Goal: Transaction & Acquisition: Purchase product/service

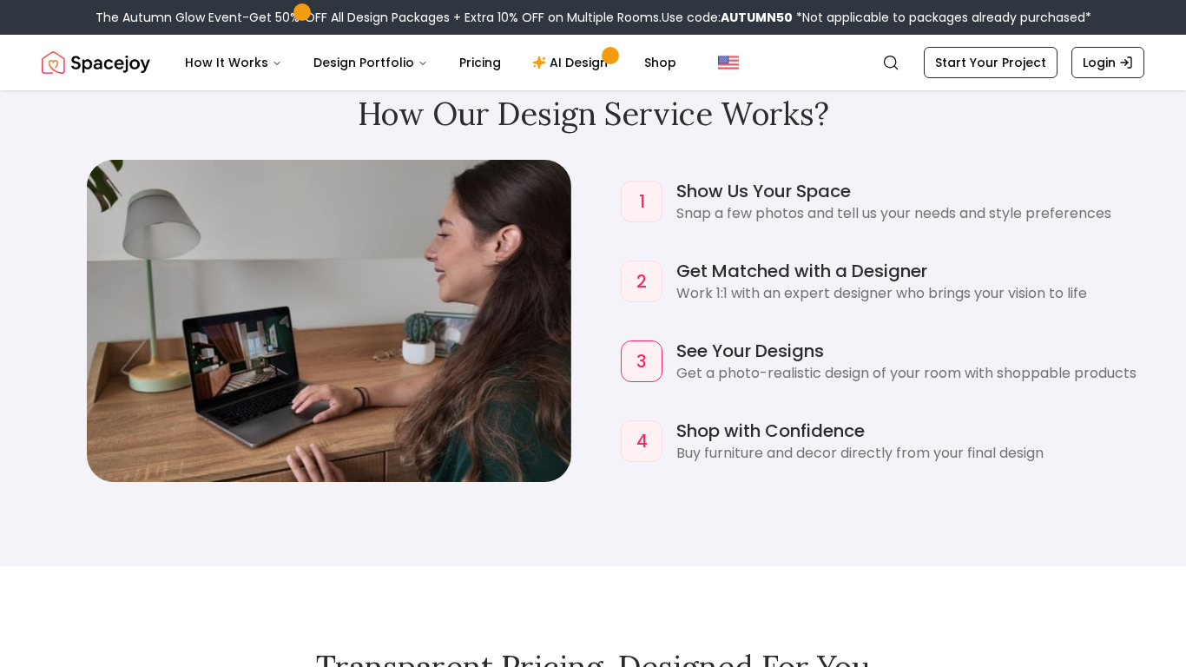
scroll to position [1324, 0]
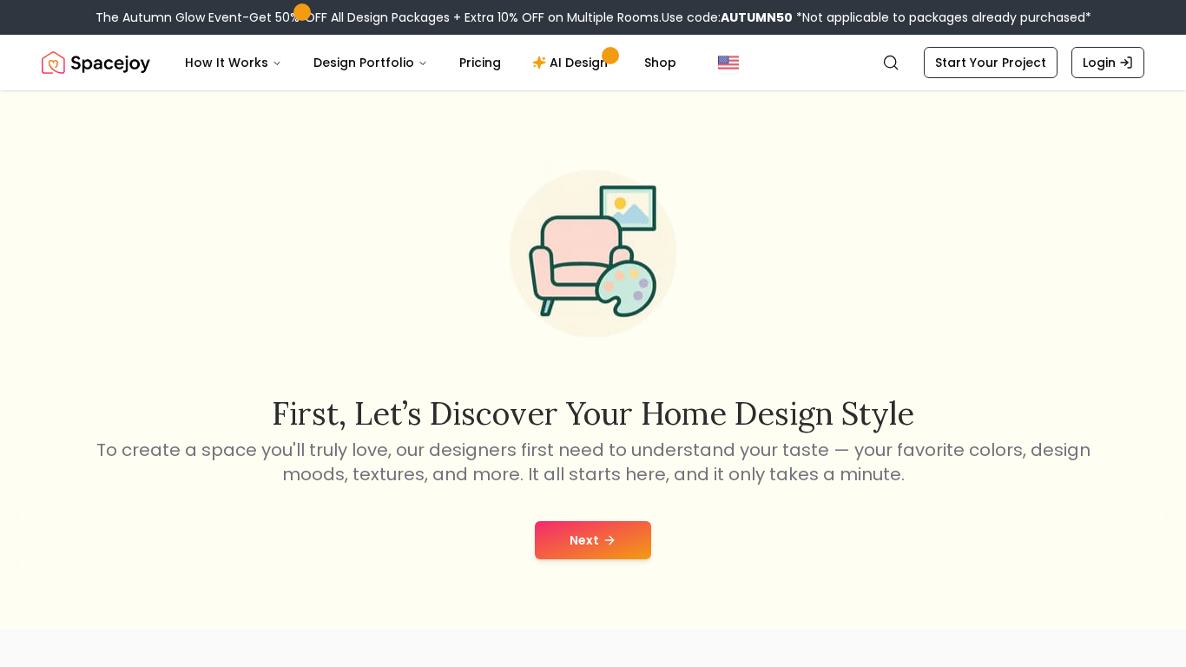
click at [622, 538] on button "Next" at bounding box center [593, 540] width 116 height 38
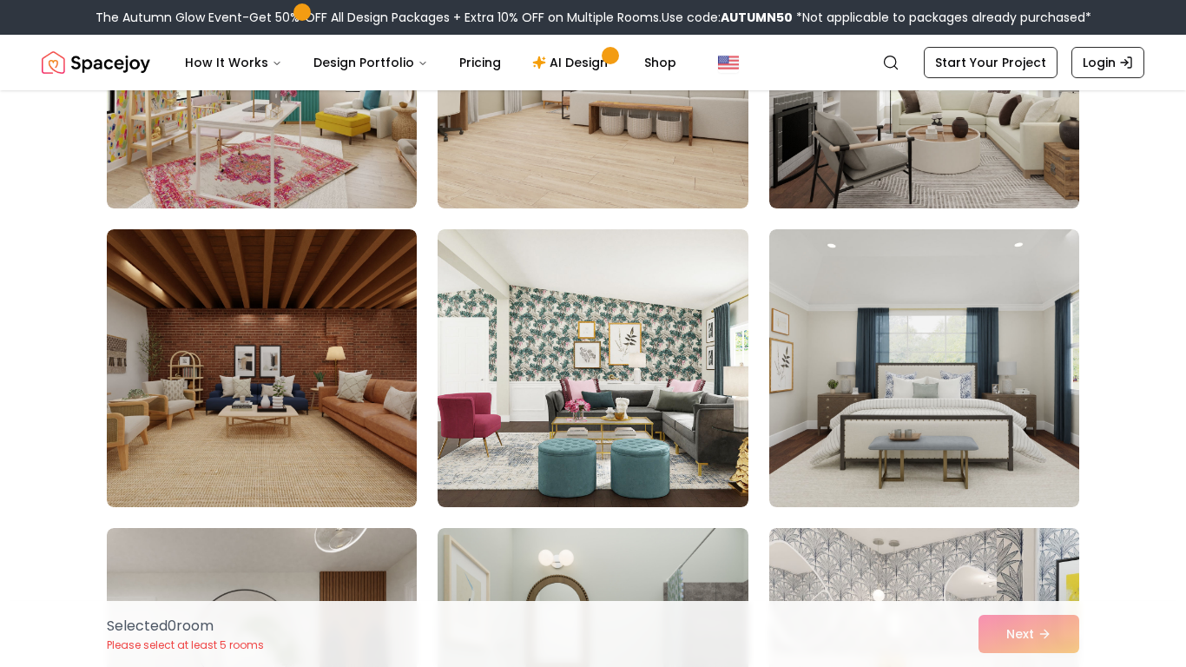
scroll to position [1190, 0]
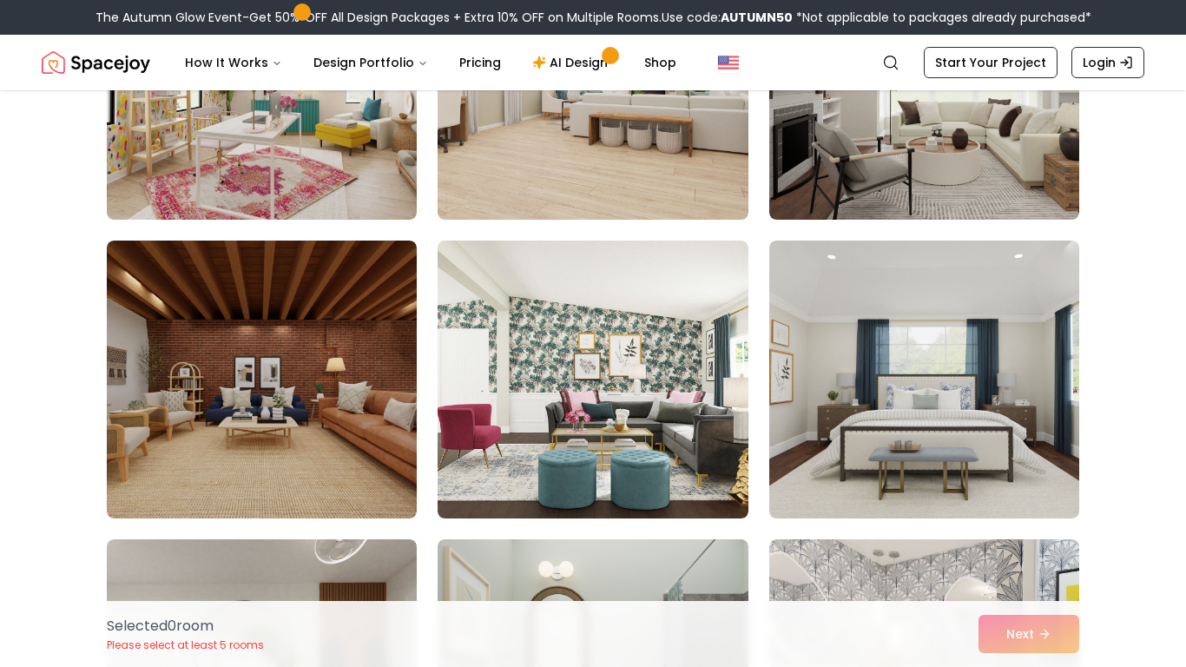
click at [314, 420] on img at bounding box center [262, 379] width 310 height 278
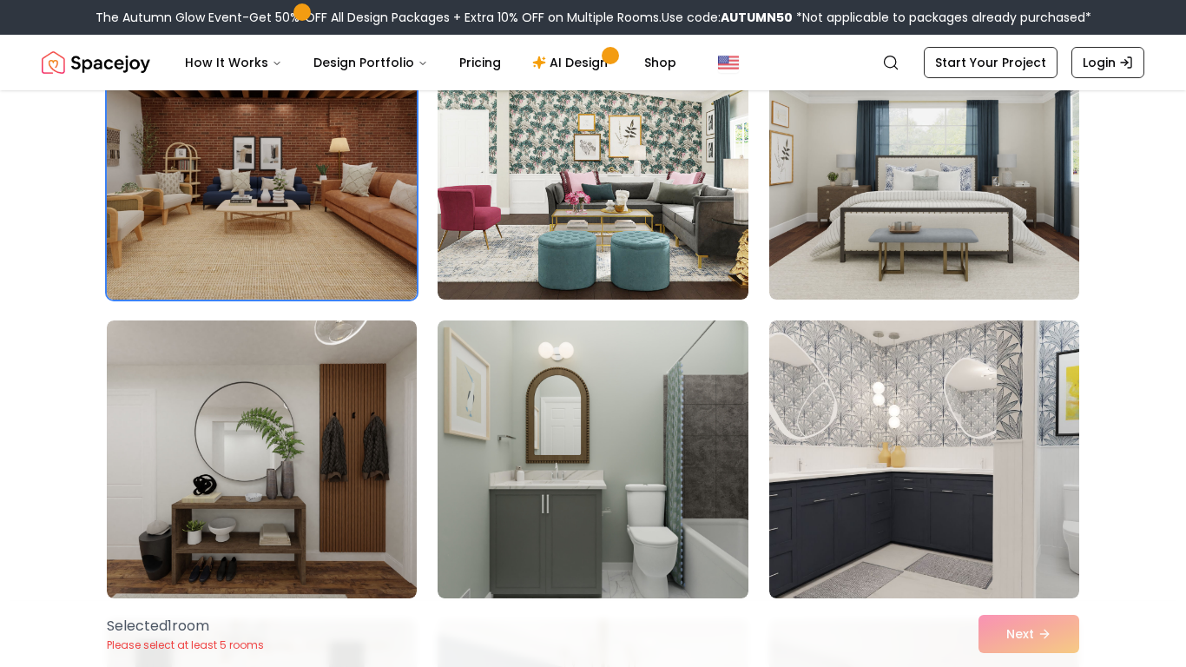
scroll to position [1408, 0]
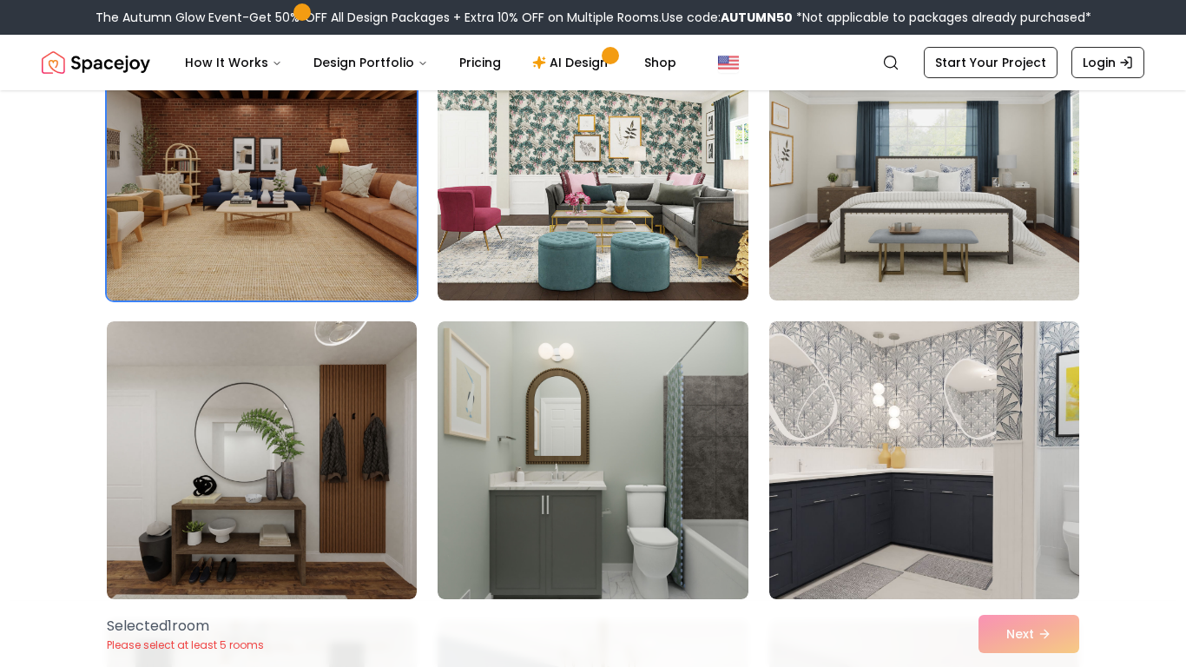
click at [344, 447] on img at bounding box center [262, 460] width 310 height 278
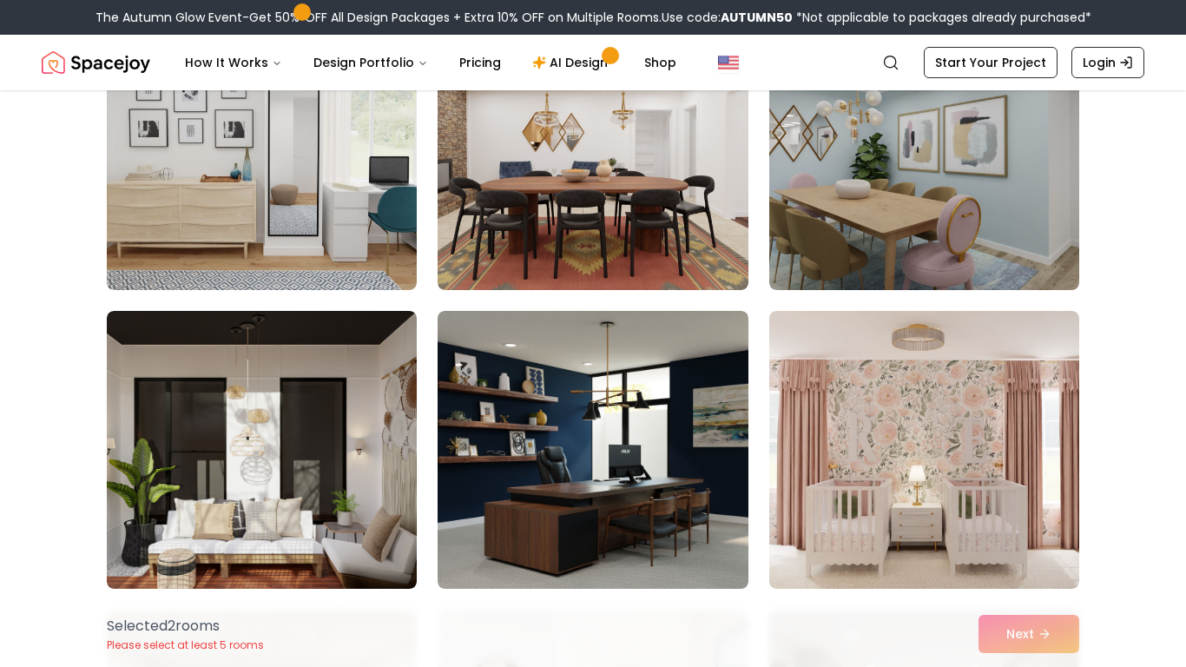
scroll to position [2654, 0]
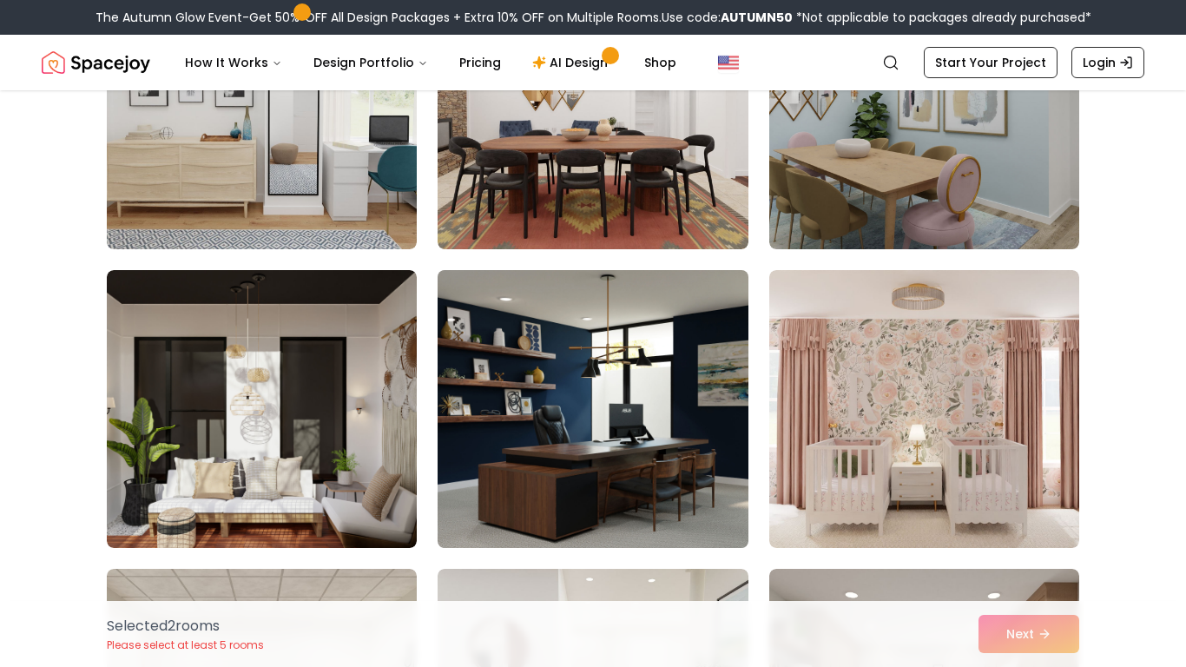
click at [680, 415] on img at bounding box center [593, 409] width 326 height 292
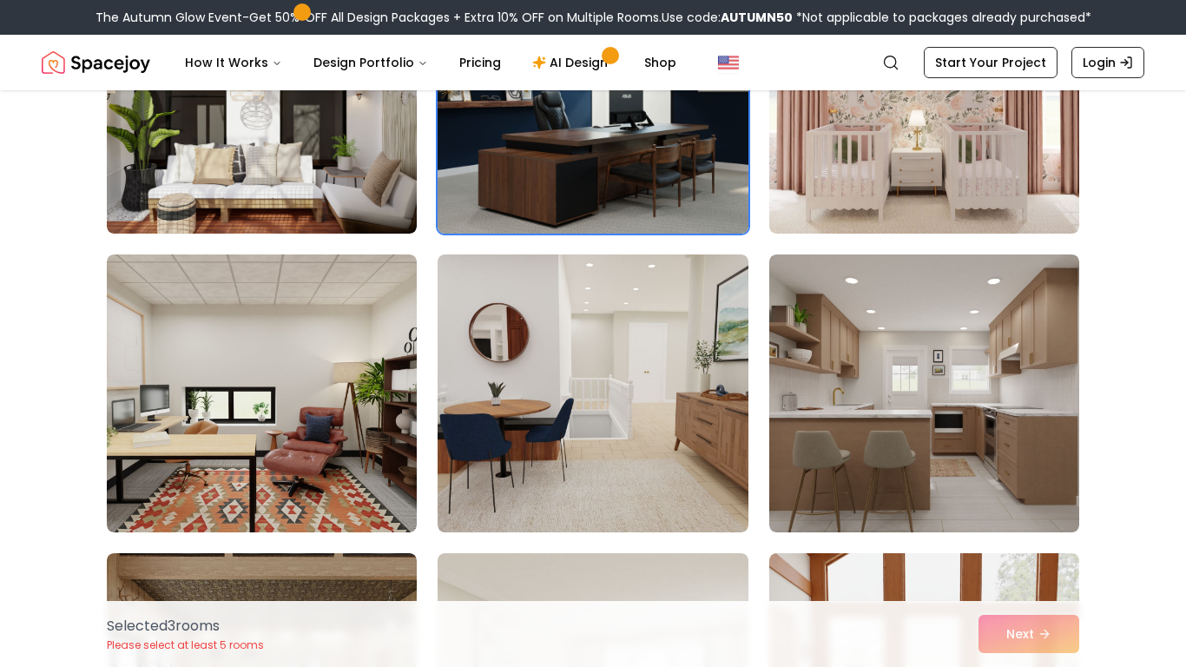
scroll to position [2969, 0]
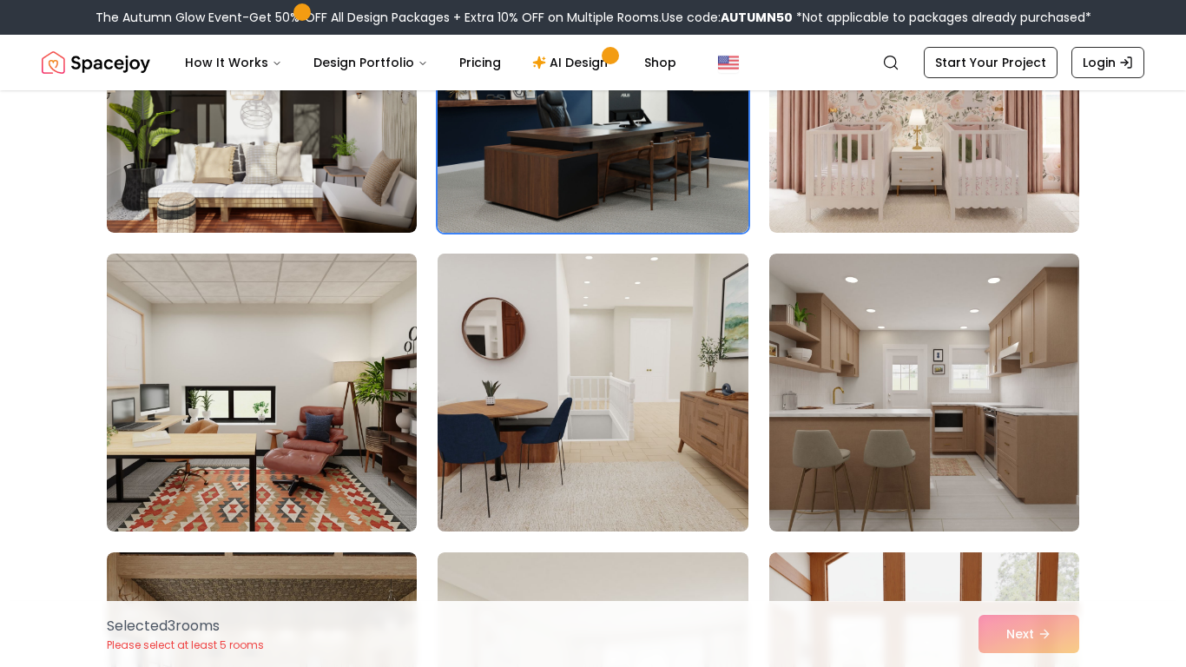
click at [698, 412] on img at bounding box center [593, 393] width 326 height 292
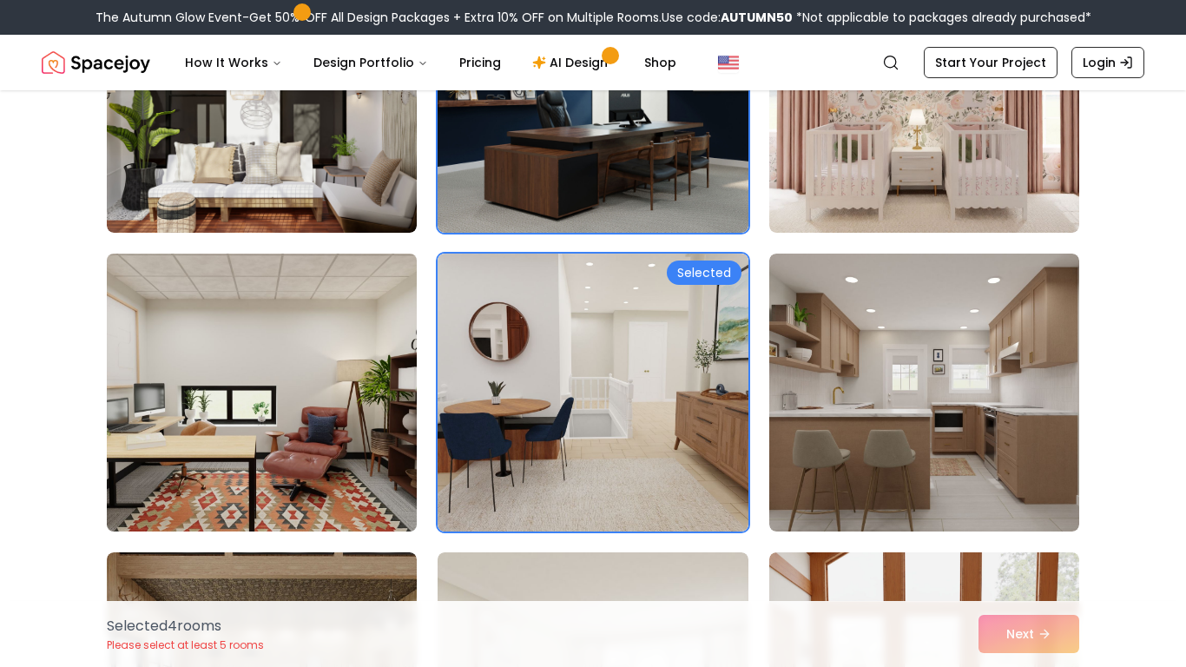
click at [333, 435] on img at bounding box center [262, 393] width 326 height 292
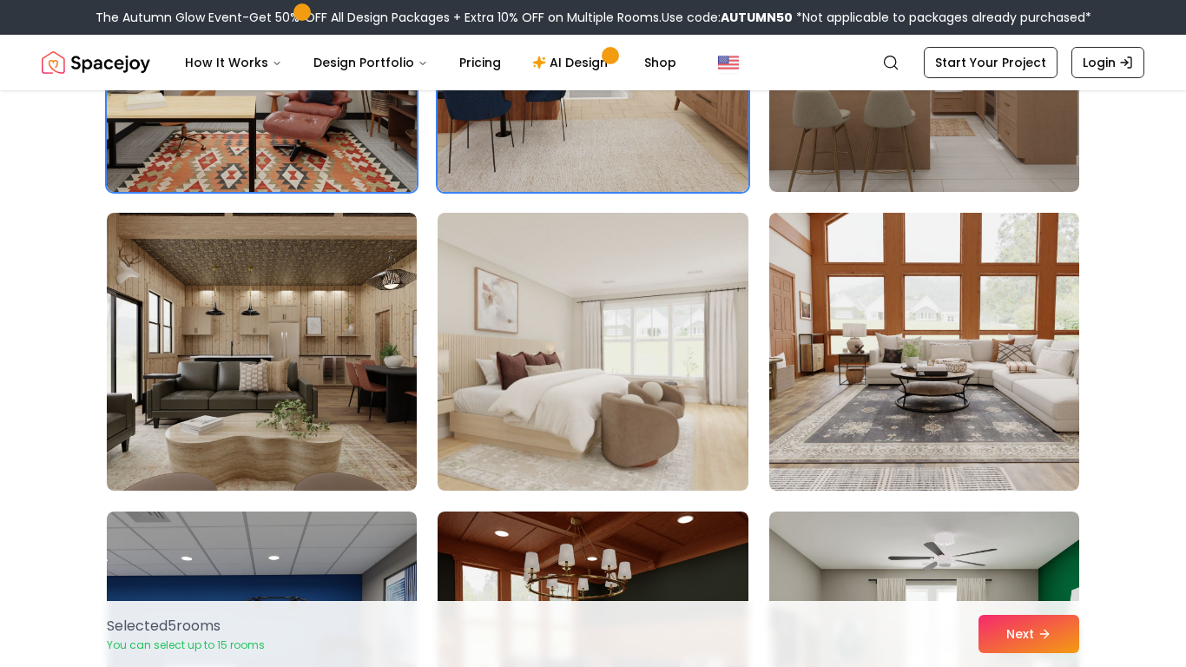
scroll to position [3312, 0]
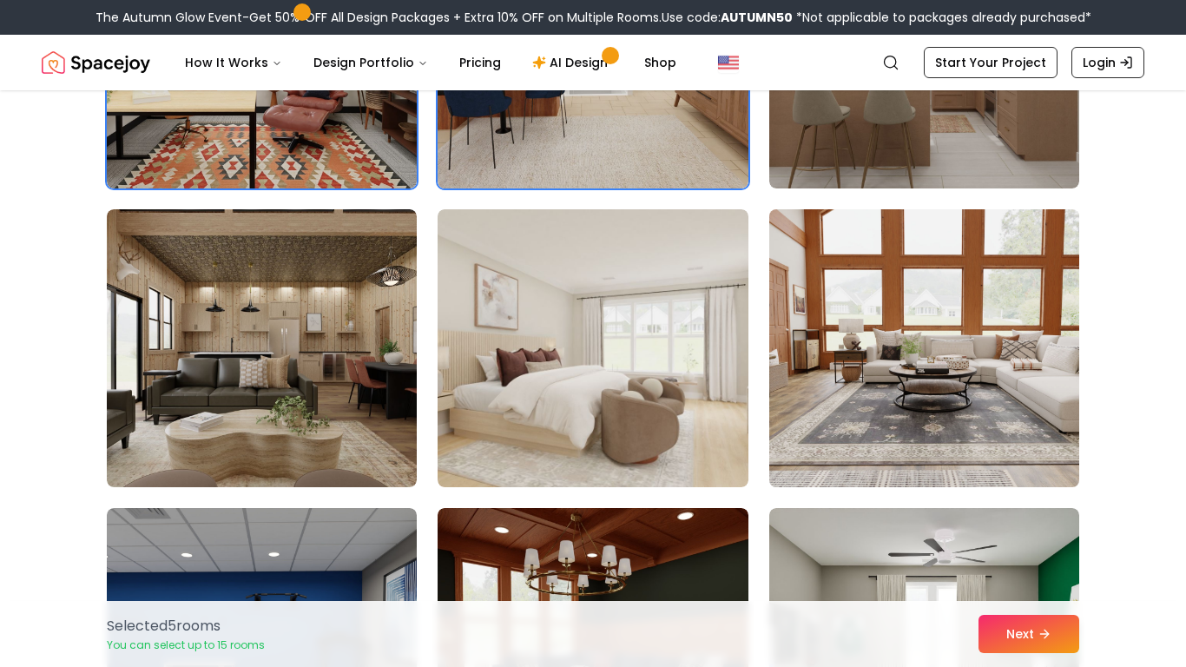
click at [964, 353] on img at bounding box center [924, 348] width 326 height 292
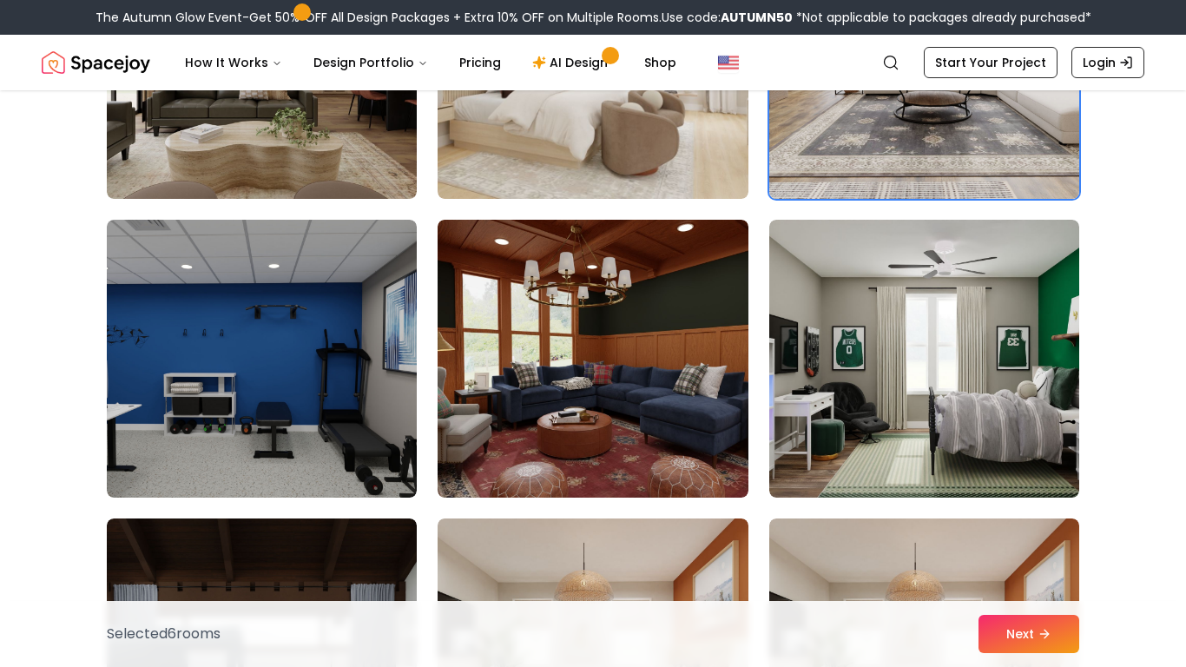
scroll to position [3607, 0]
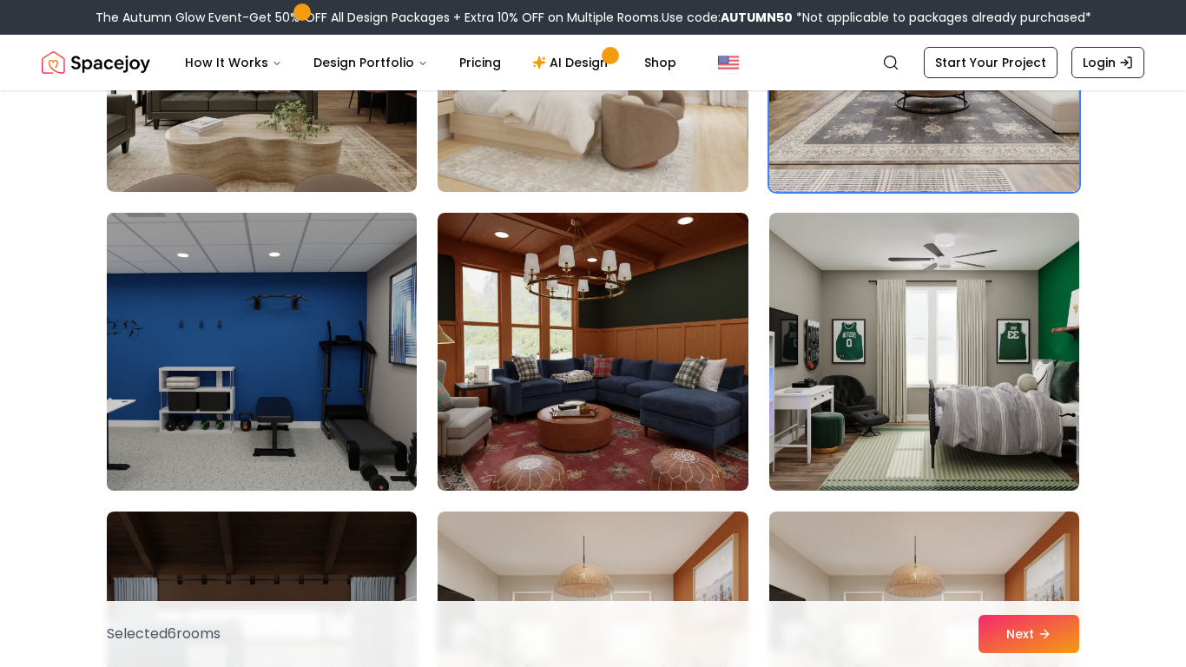
click at [363, 385] on img at bounding box center [262, 352] width 326 height 292
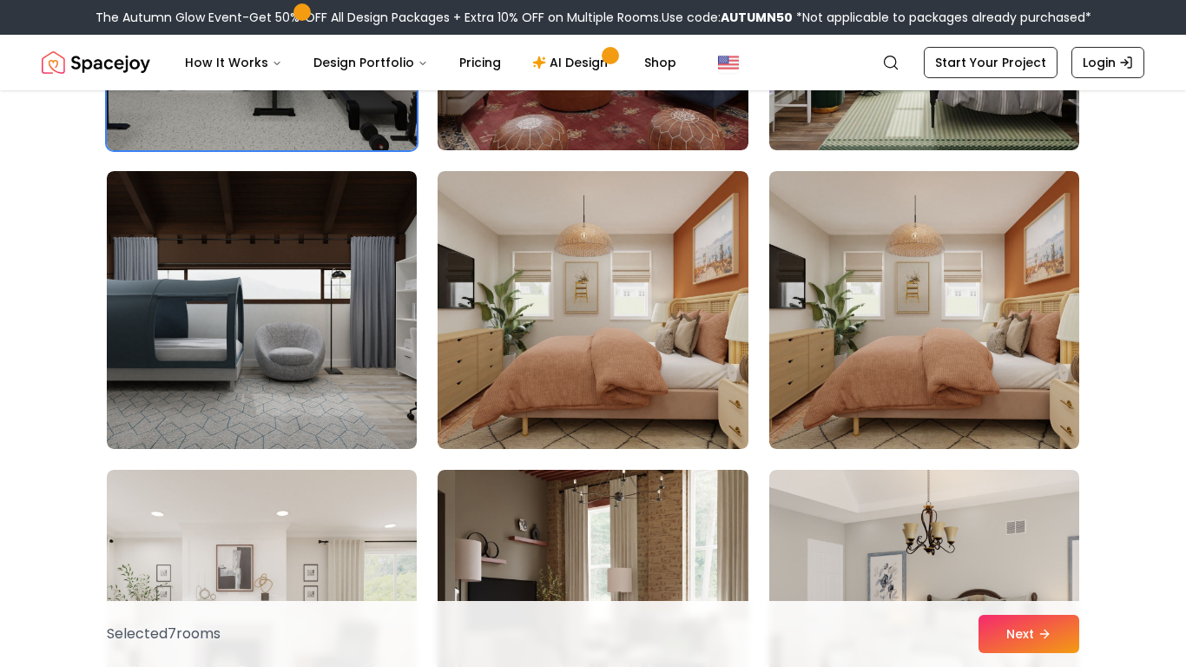
scroll to position [3951, 0]
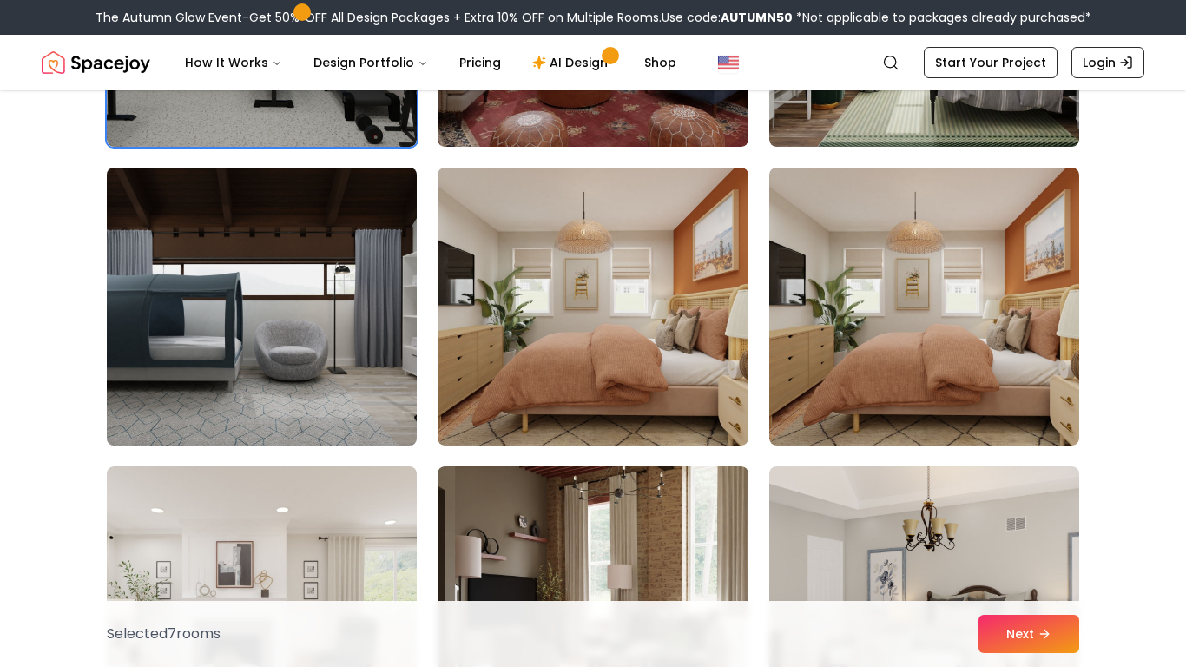
click at [346, 345] on img at bounding box center [262, 307] width 326 height 292
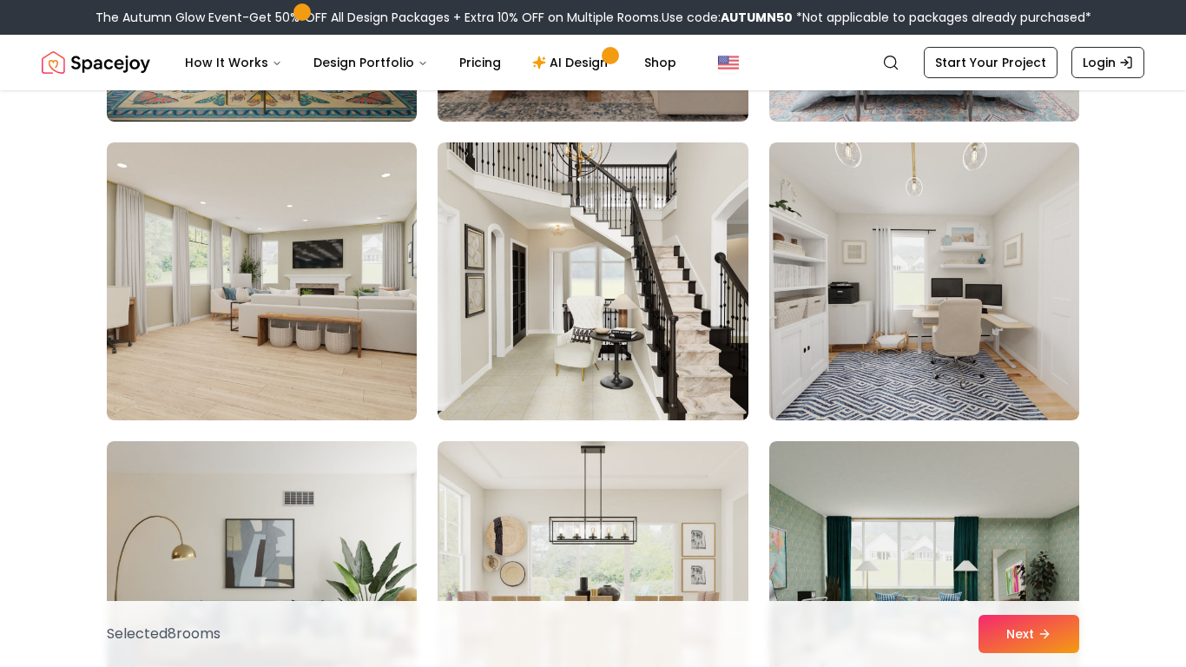
scroll to position [6666, 0]
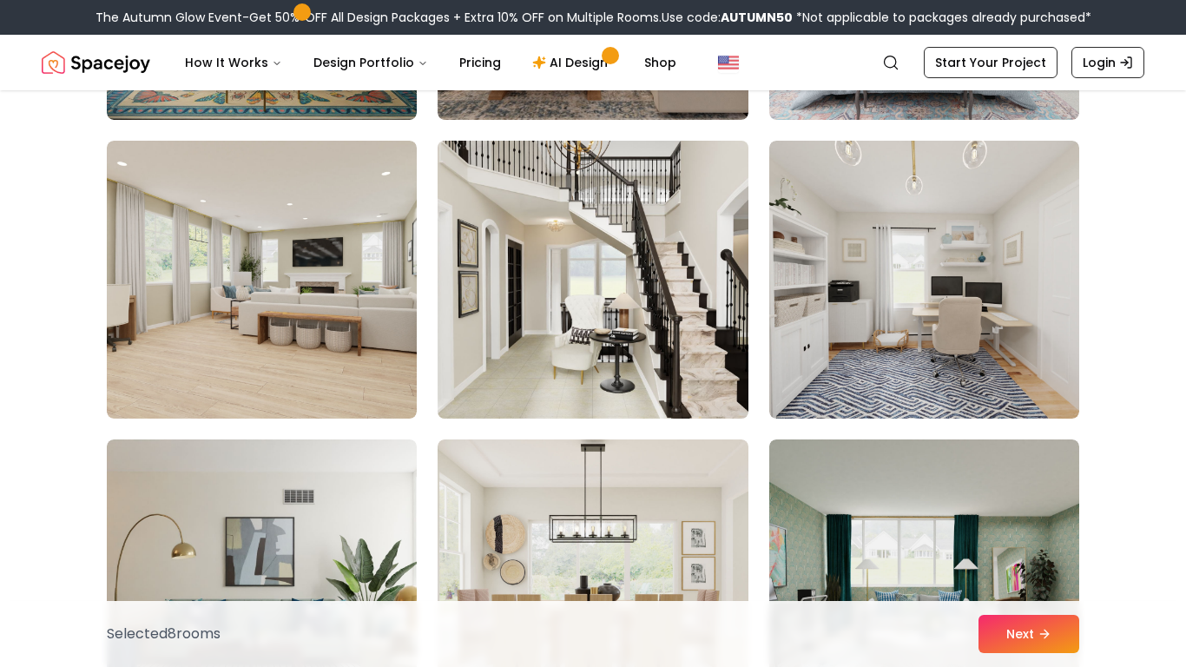
click at [683, 358] on img at bounding box center [593, 280] width 326 height 292
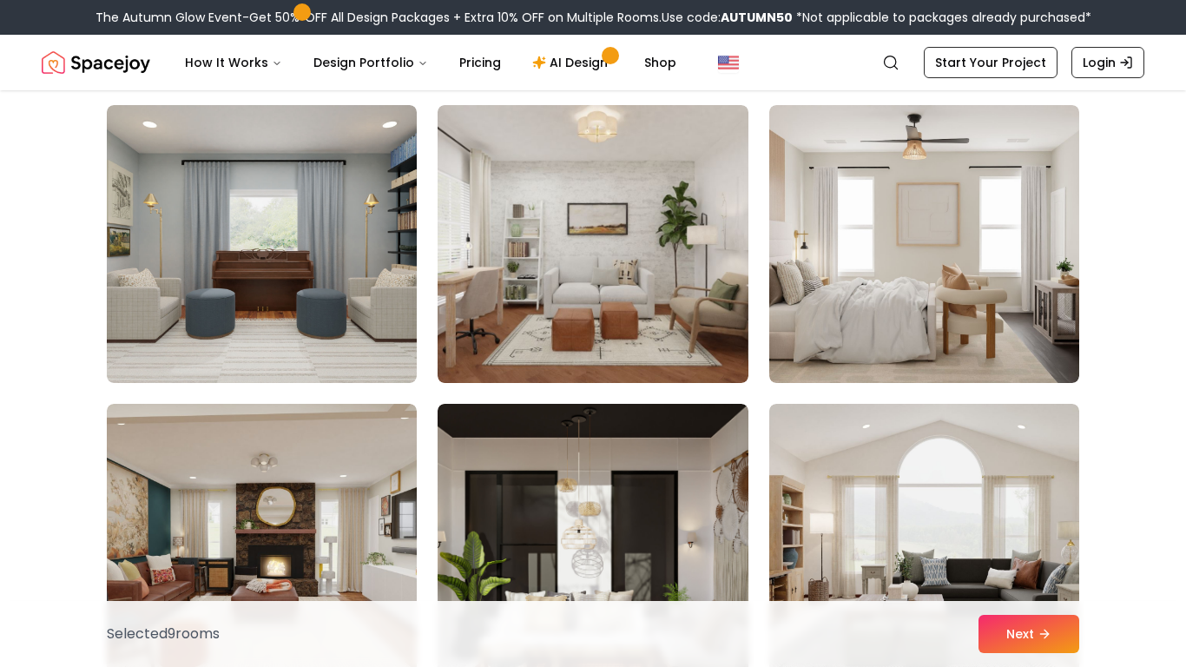
scroll to position [7902, 0]
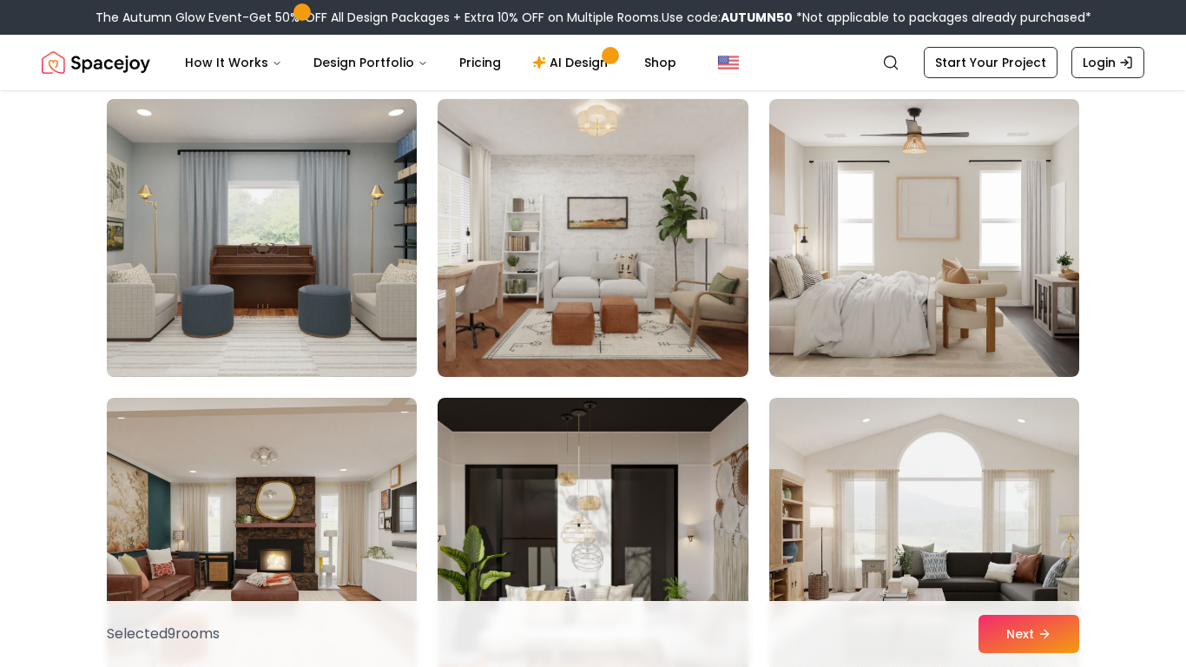
click at [335, 282] on img at bounding box center [262, 238] width 326 height 292
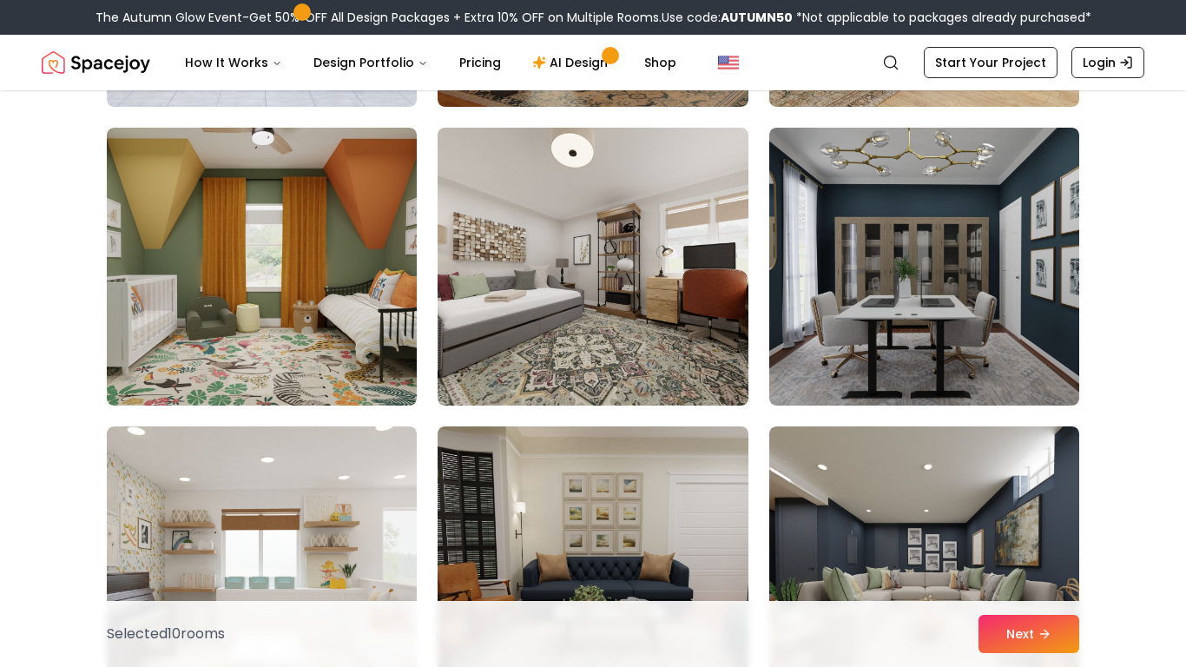
scroll to position [8771, 0]
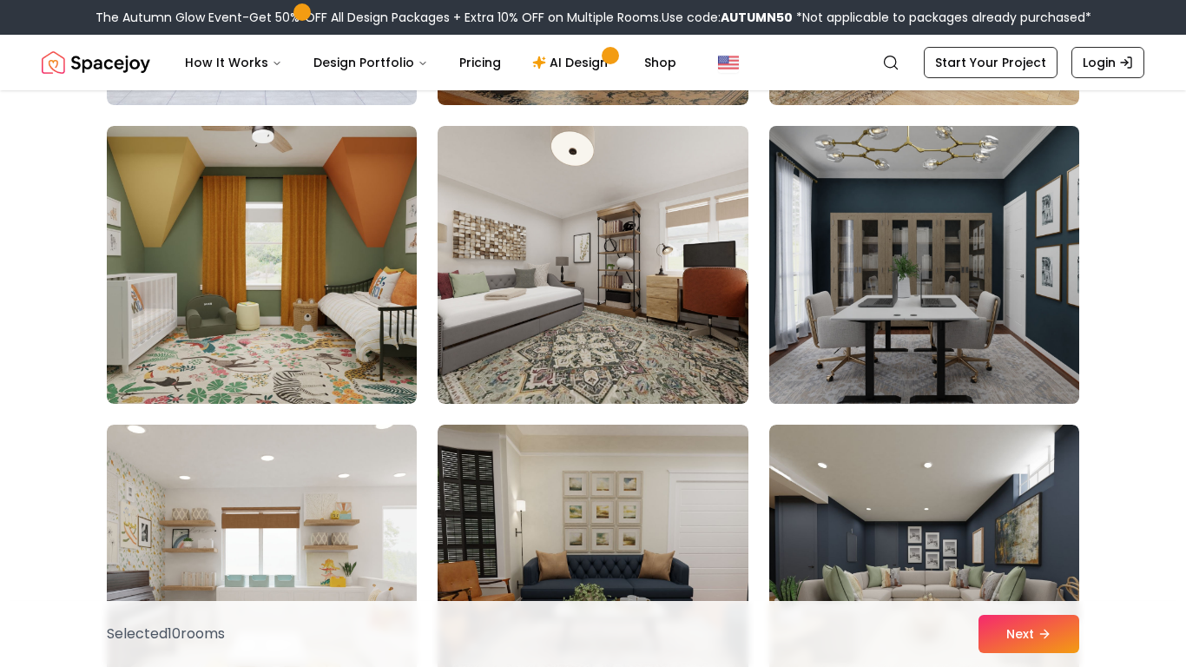
click at [1033, 264] on img at bounding box center [924, 265] width 326 height 292
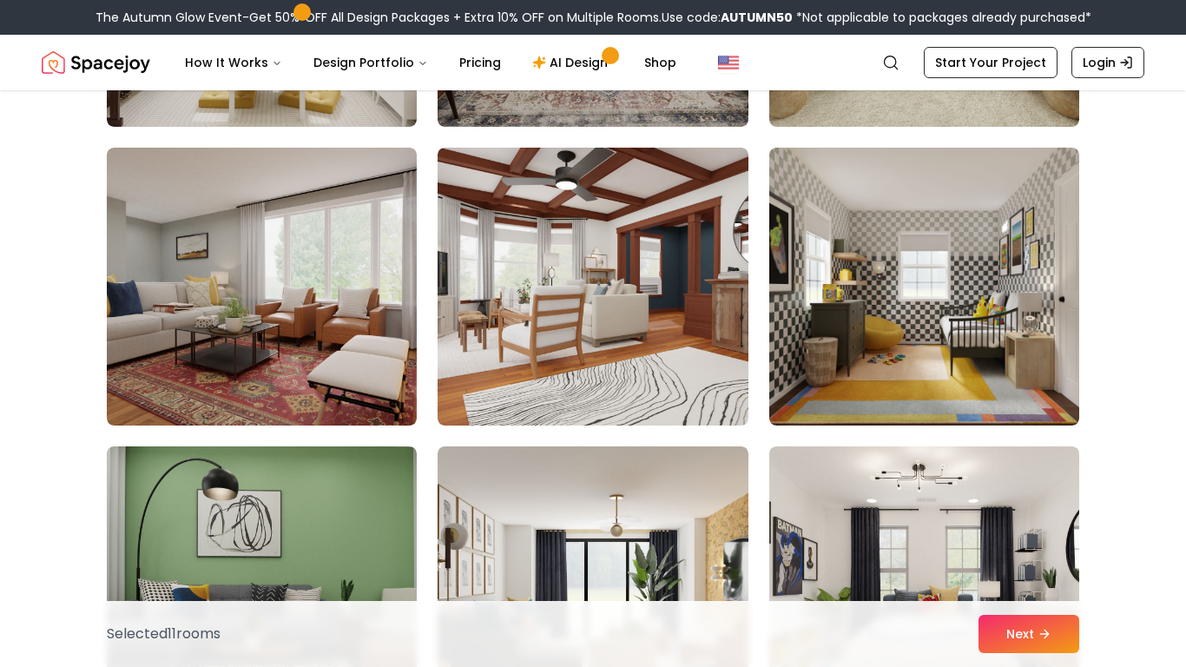
scroll to position [9348, 0]
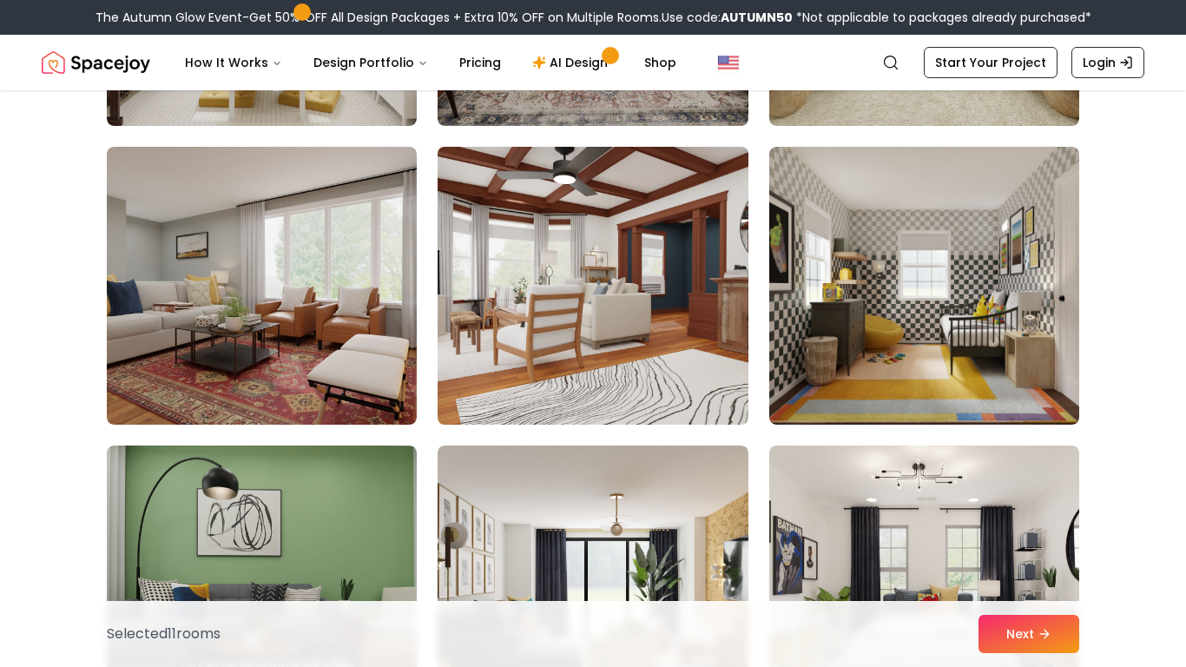
click at [743, 336] on img at bounding box center [593, 286] width 326 height 292
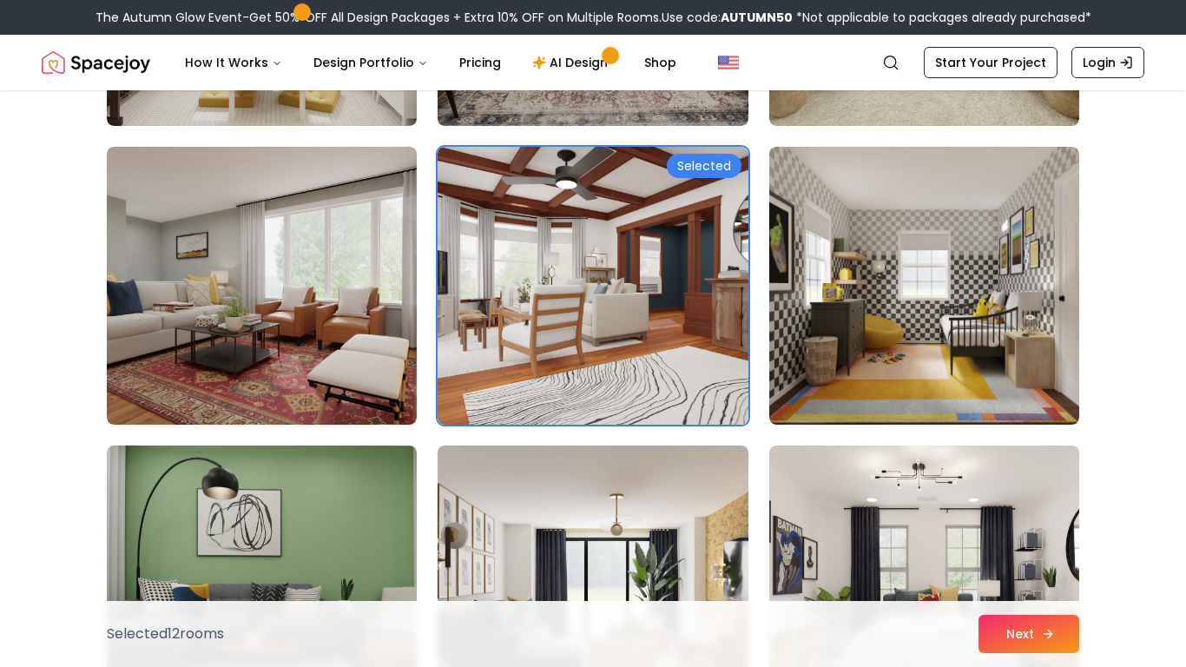
click at [1020, 636] on button "Next" at bounding box center [1028, 634] width 101 height 38
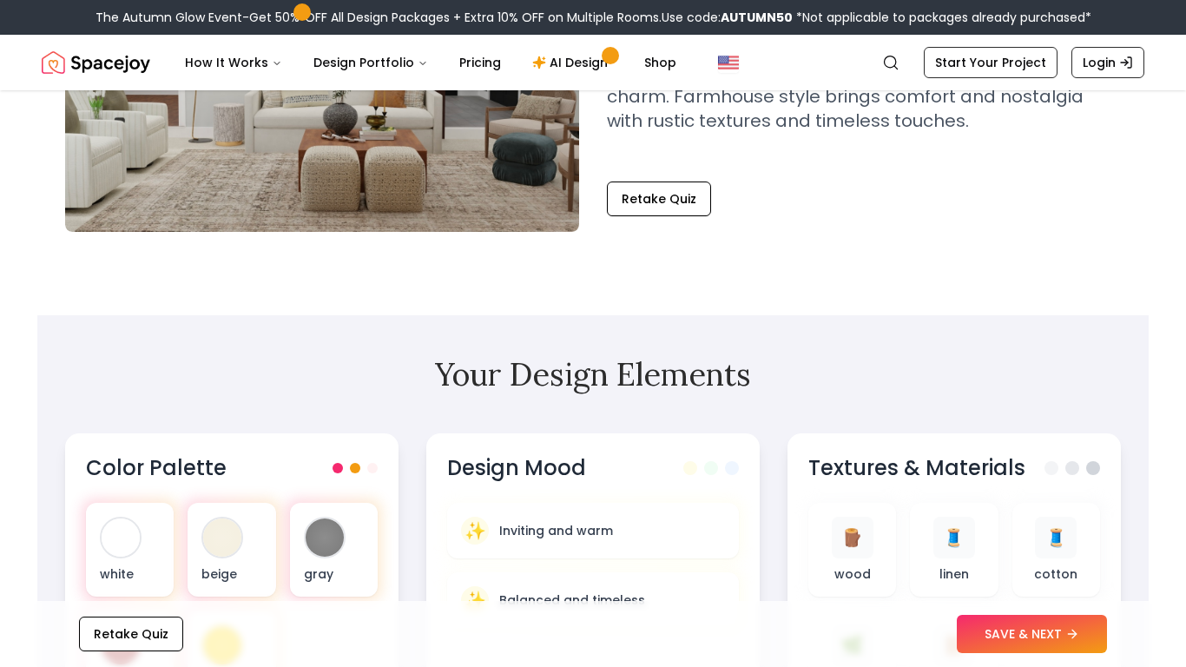
scroll to position [281, 0]
click at [321, 531] on div at bounding box center [325, 537] width 39 height 39
click at [247, 542] on div "beige" at bounding box center [231, 549] width 89 height 95
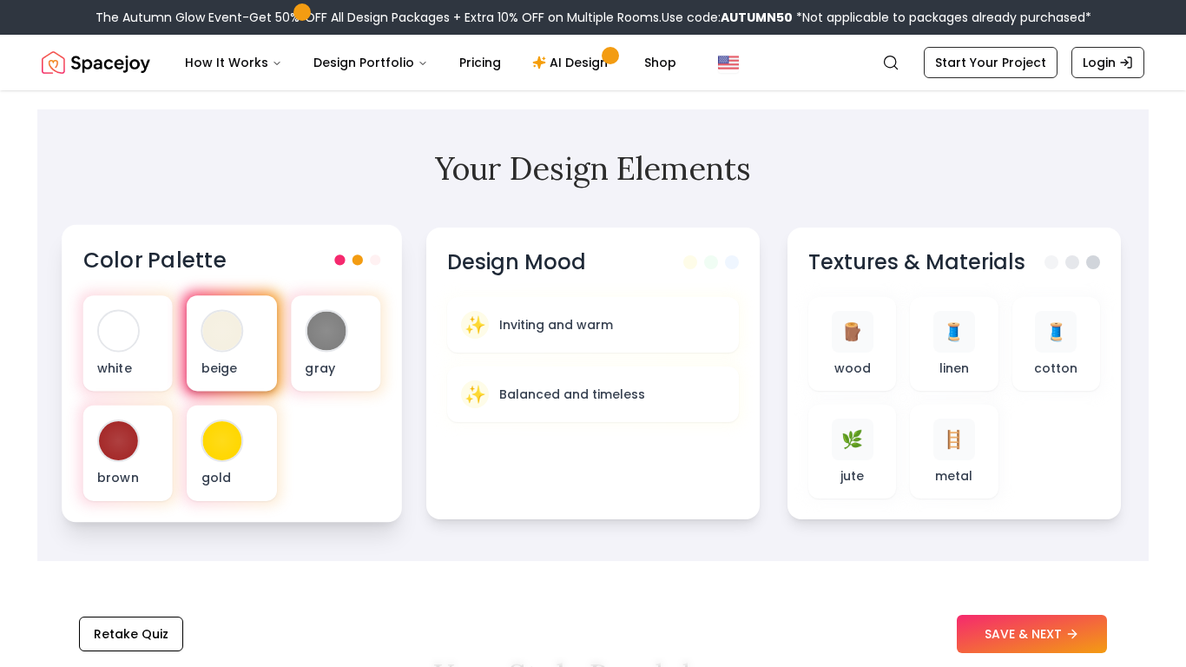
scroll to position [499, 0]
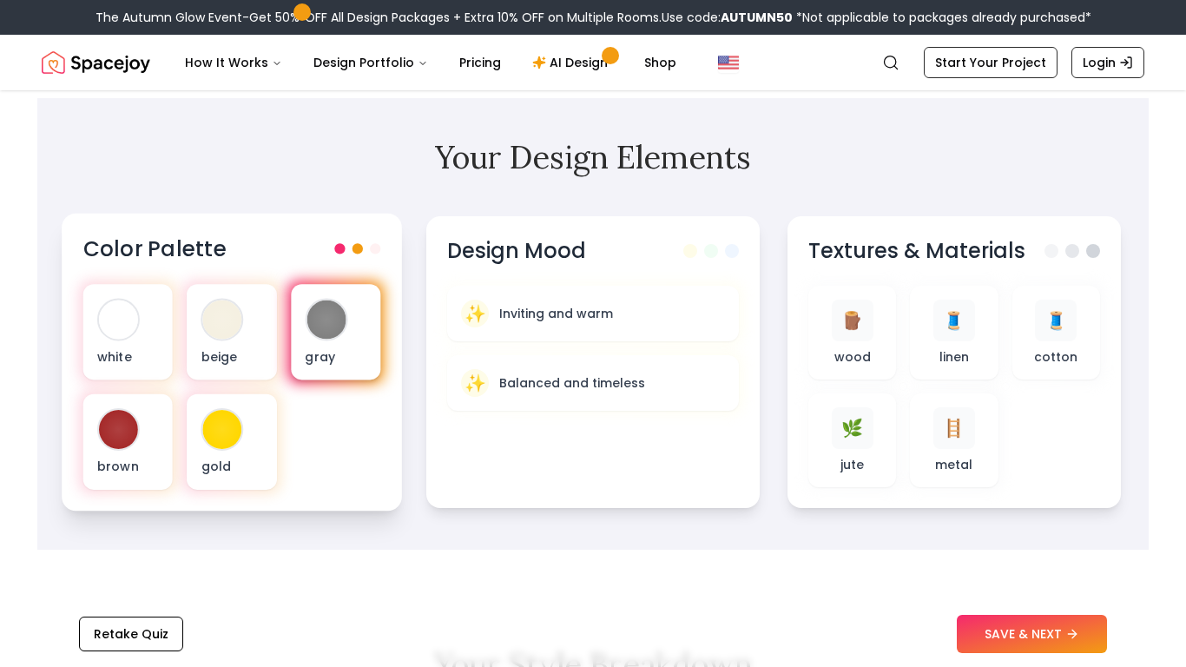
click at [341, 323] on div at bounding box center [325, 319] width 39 height 39
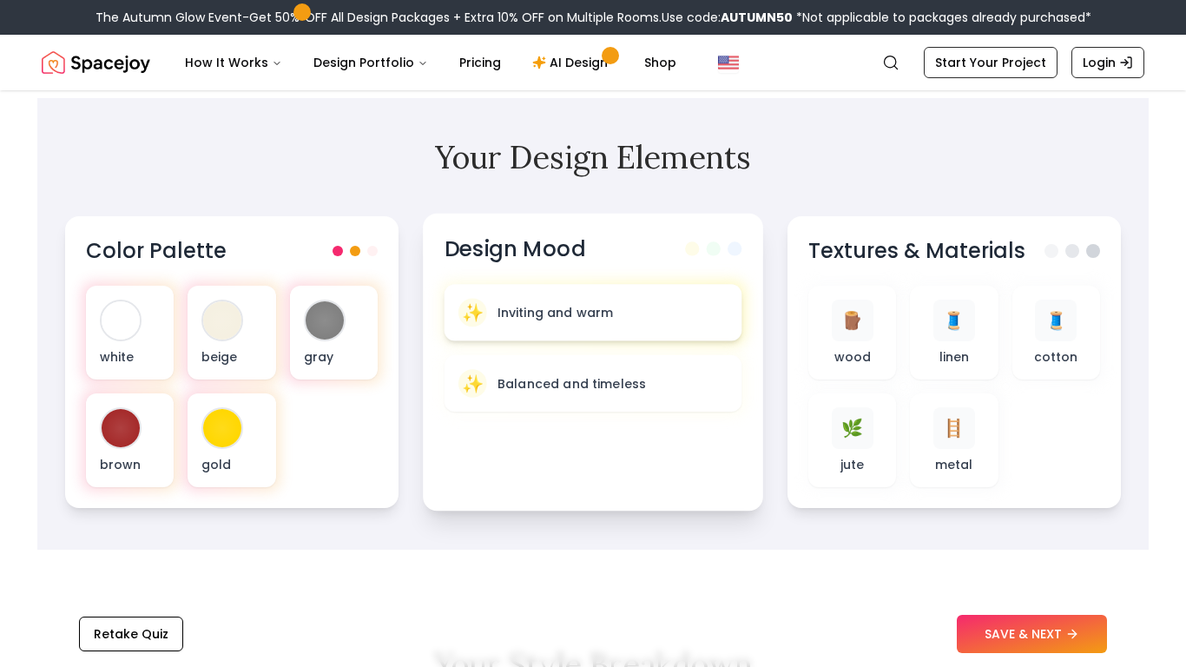
click at [698, 318] on div "✨ Inviting and warm" at bounding box center [592, 313] width 269 height 29
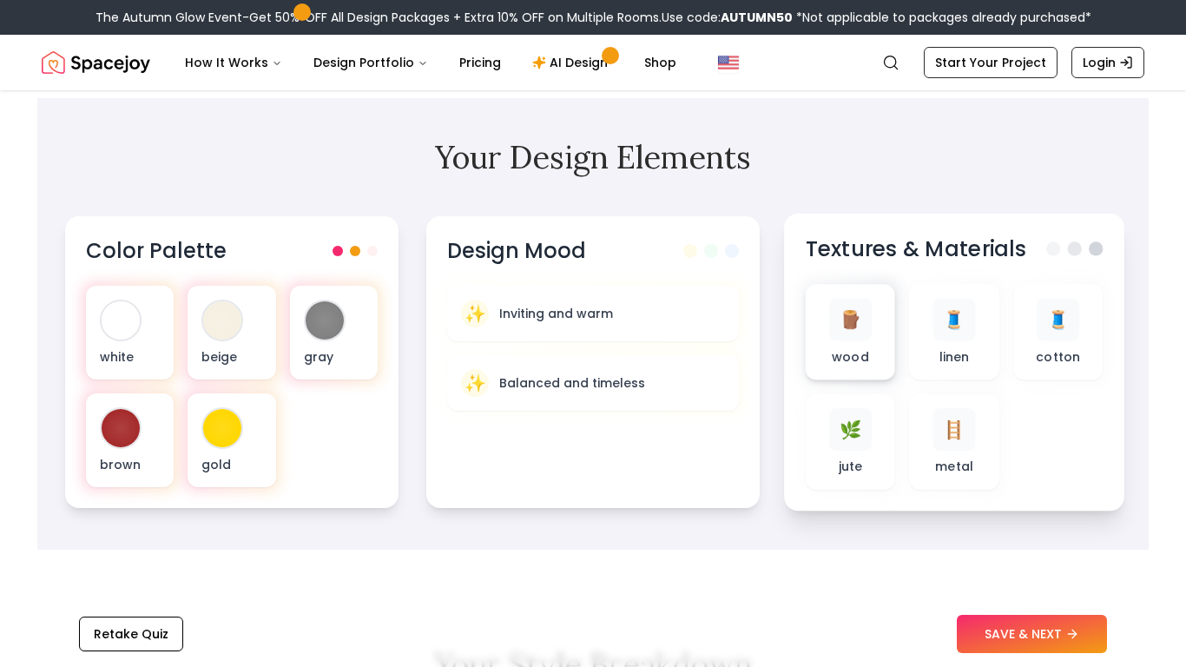
click at [849, 354] on p "wood" at bounding box center [850, 356] width 37 height 17
click at [875, 346] on div "🪵 wood" at bounding box center [851, 333] width 62 height 68
click at [1052, 635] on button "SAVE & NEXT" at bounding box center [1032, 634] width 150 height 38
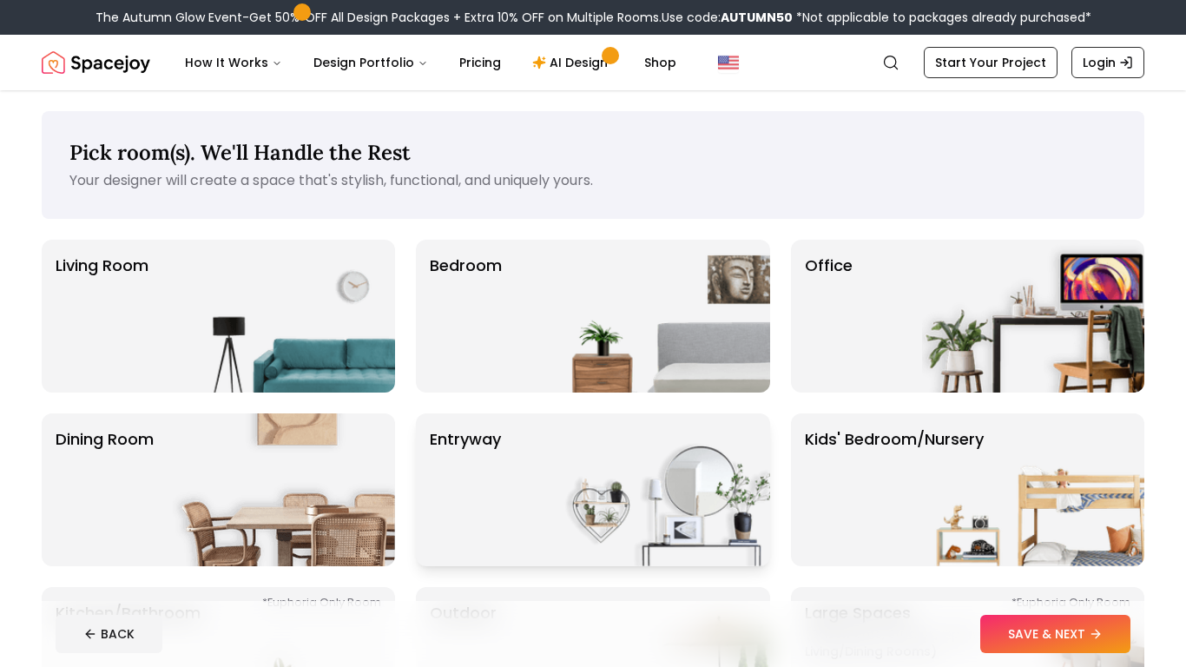
click at [741, 471] on img at bounding box center [659, 489] width 222 height 153
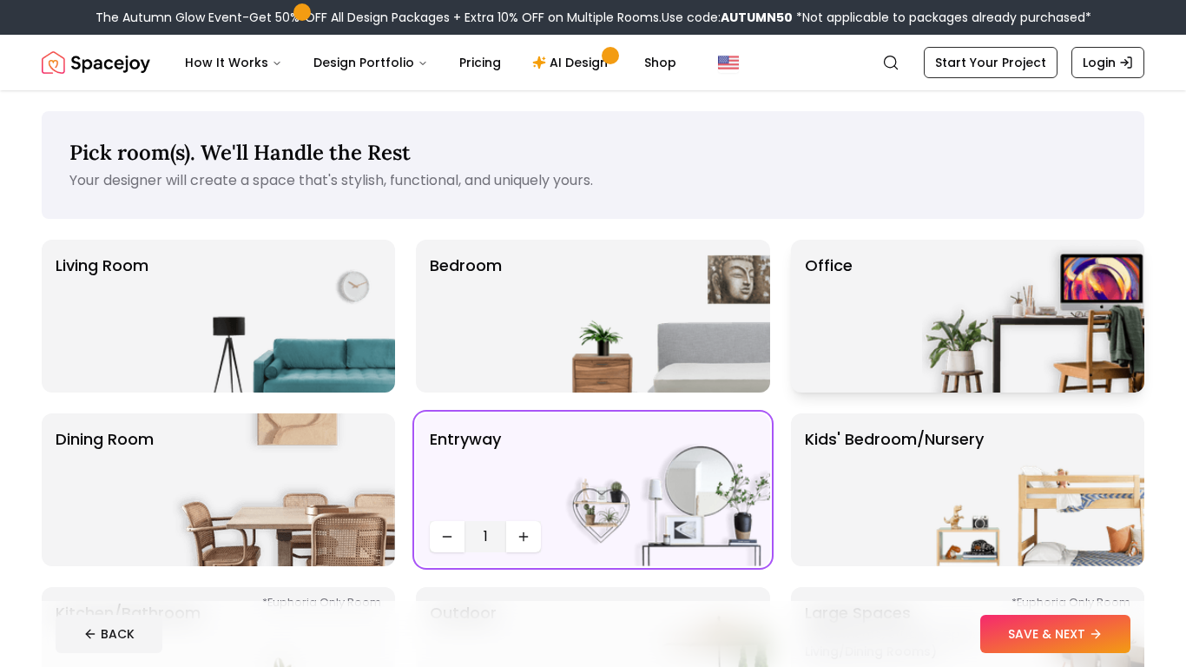
click at [912, 313] on div "Office" at bounding box center [967, 316] width 353 height 153
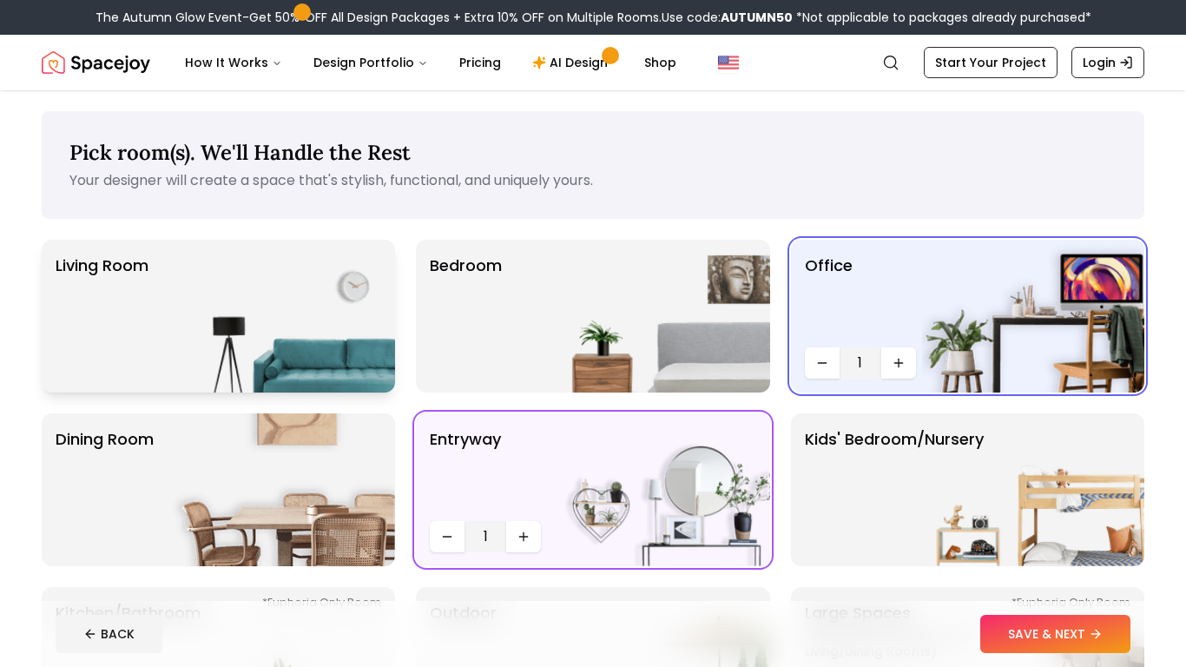
click at [279, 316] on img at bounding box center [284, 316] width 222 height 153
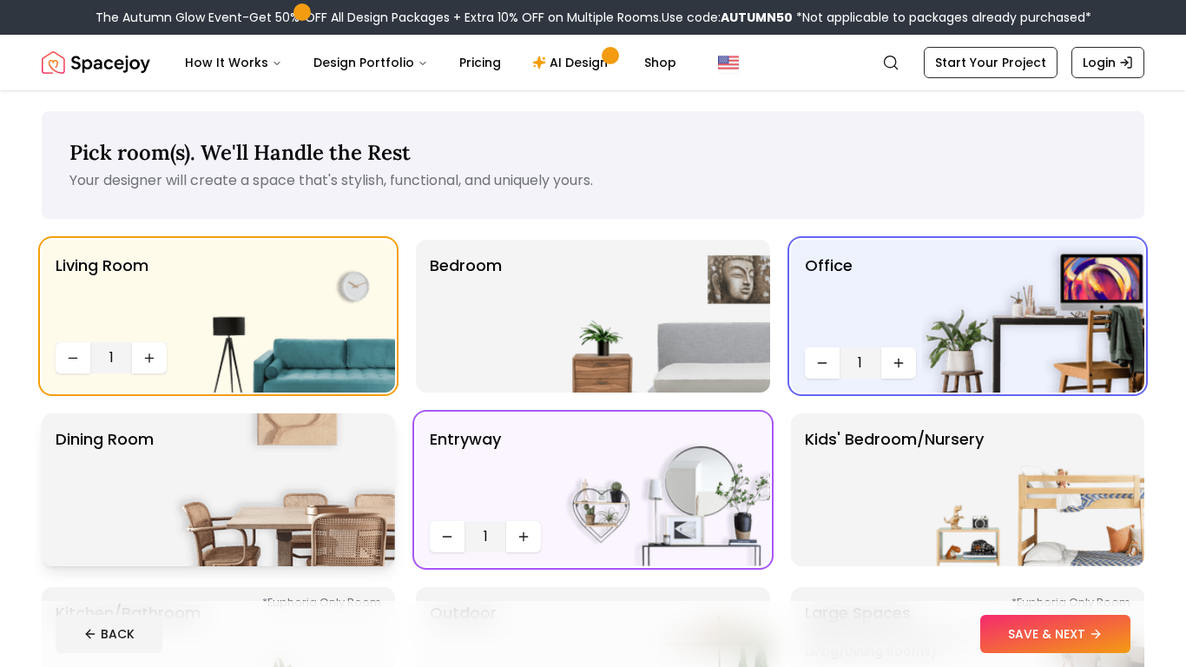
click at [236, 475] on img at bounding box center [284, 489] width 222 height 153
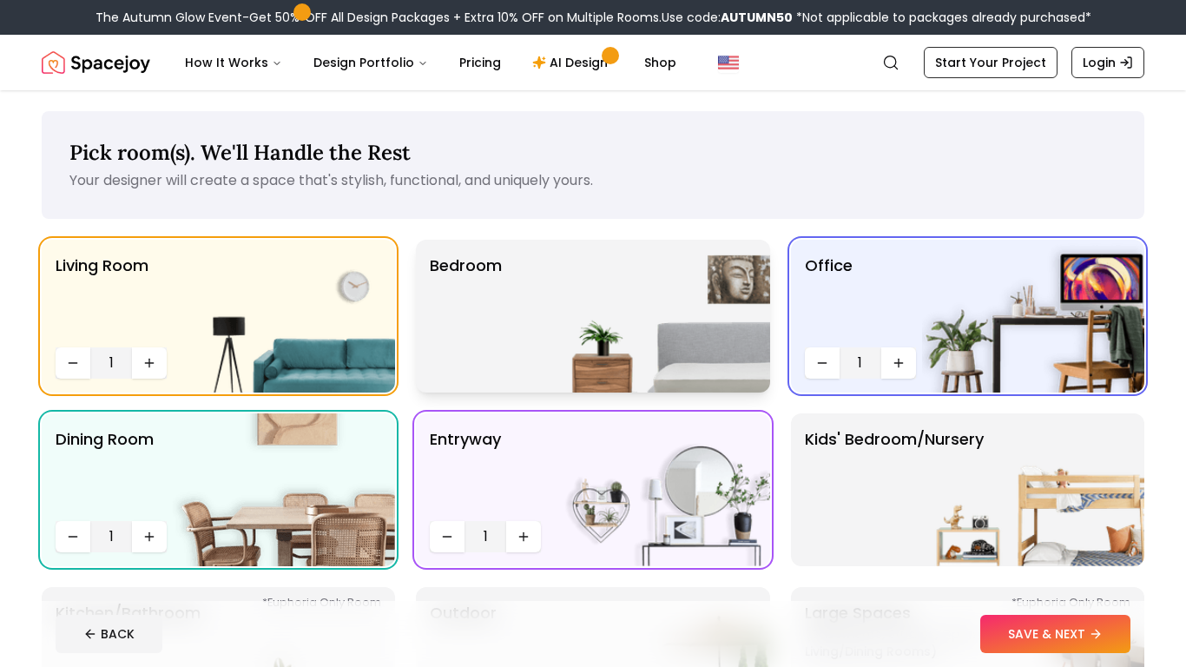
click at [711, 339] on img at bounding box center [659, 316] width 222 height 153
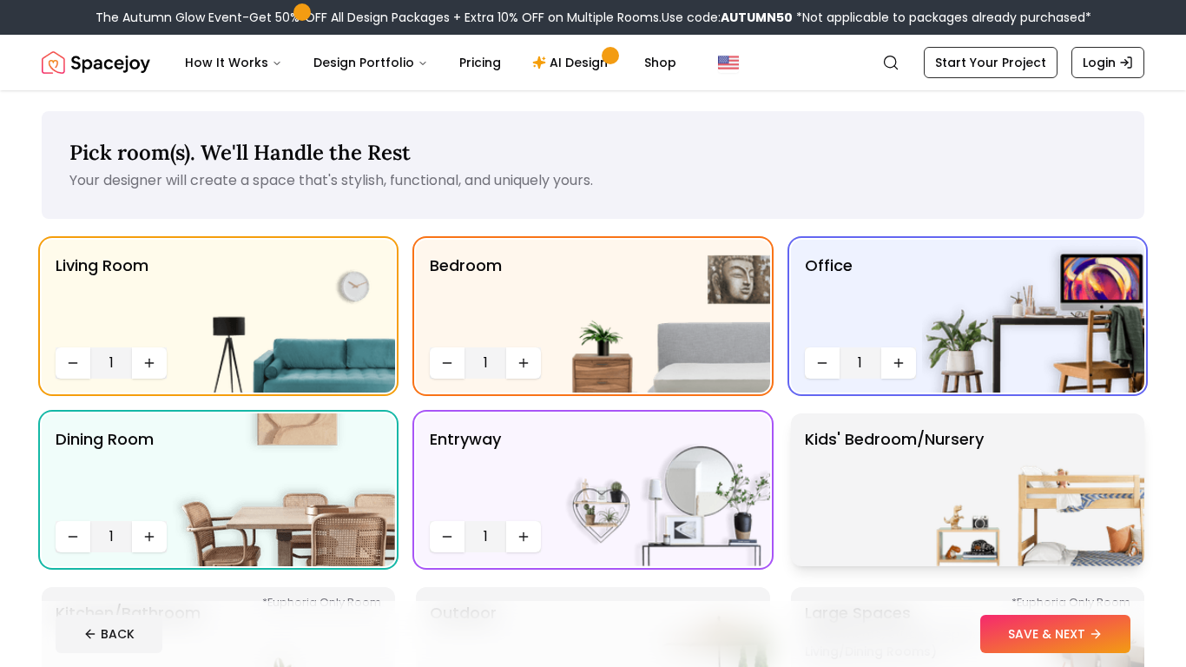
click at [962, 485] on img at bounding box center [1033, 489] width 222 height 153
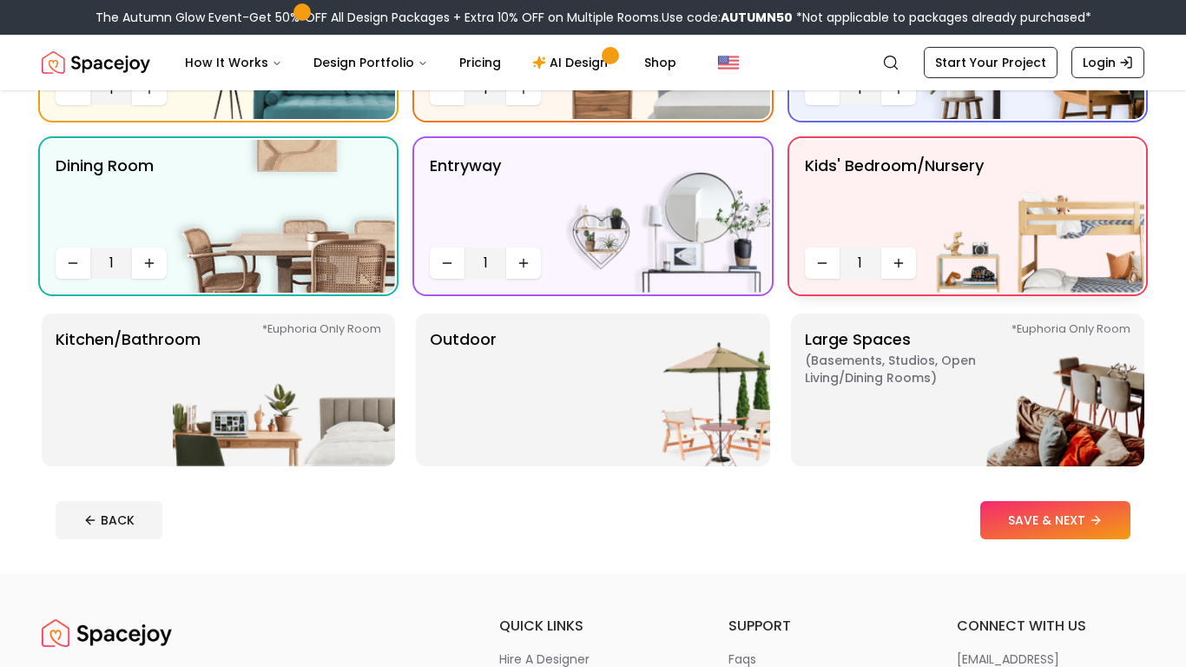
scroll to position [283, 0]
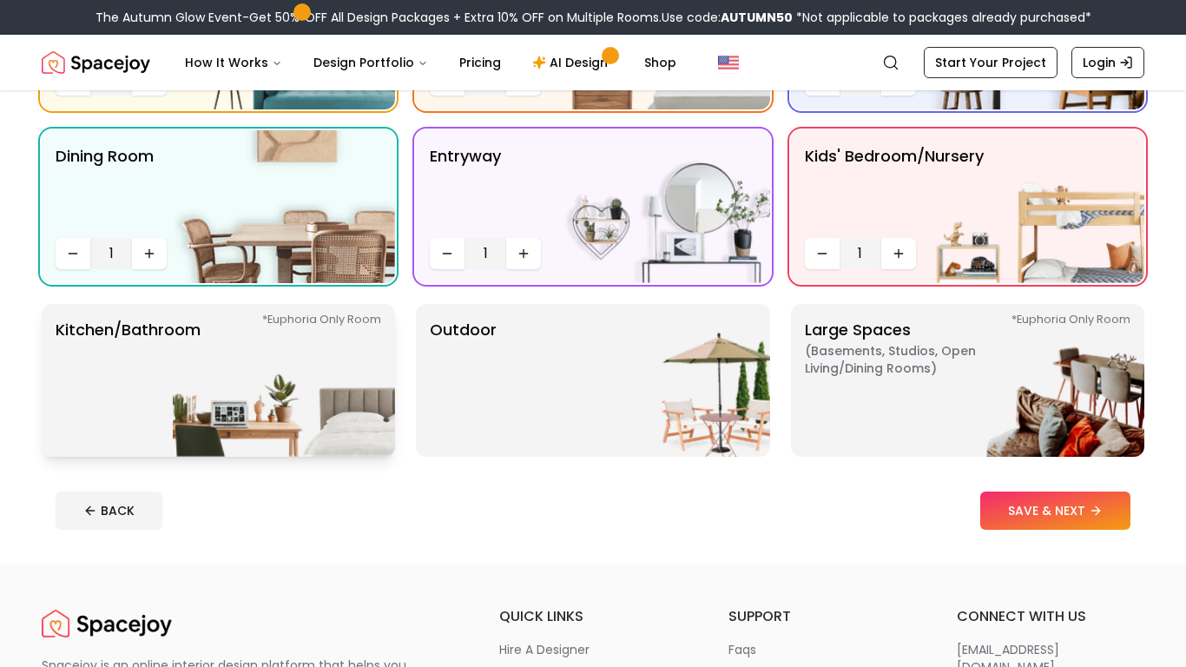
click at [225, 336] on img at bounding box center [284, 380] width 222 height 153
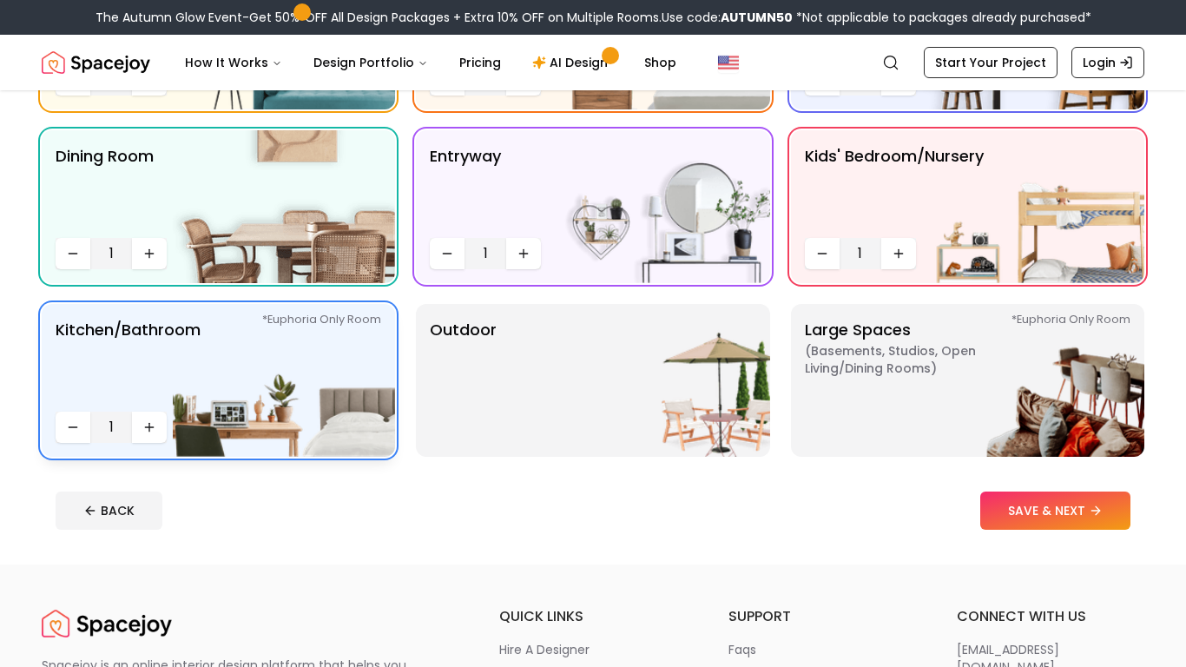
click at [207, 376] on img at bounding box center [284, 380] width 222 height 153
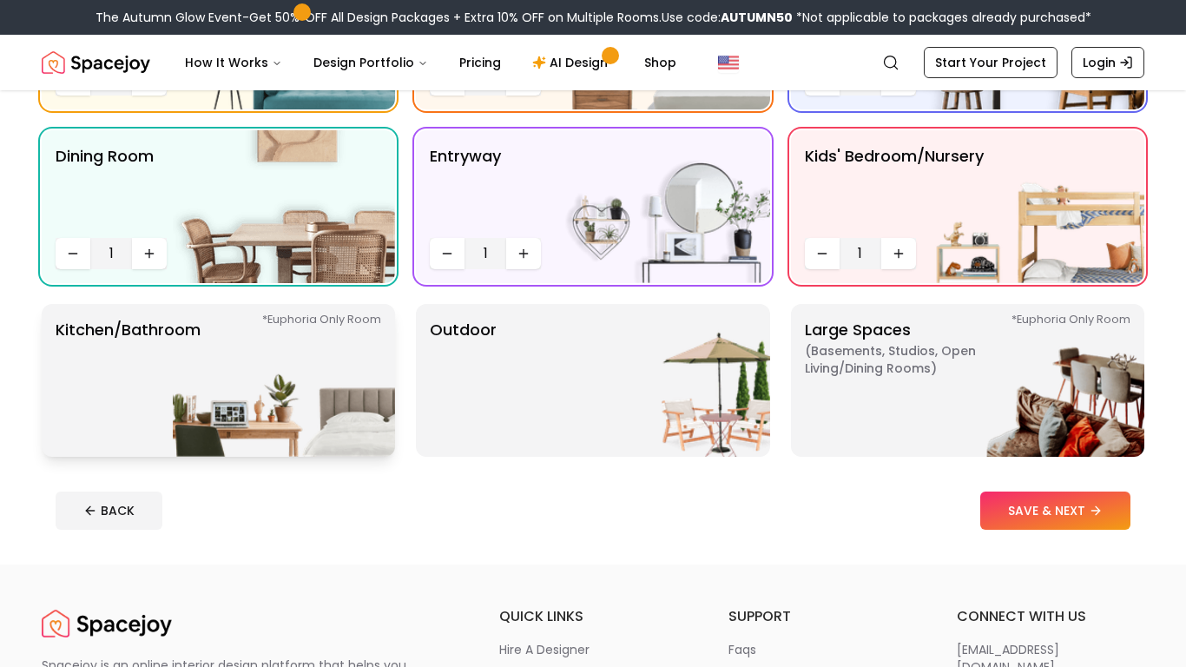
click at [194, 377] on img at bounding box center [284, 380] width 222 height 153
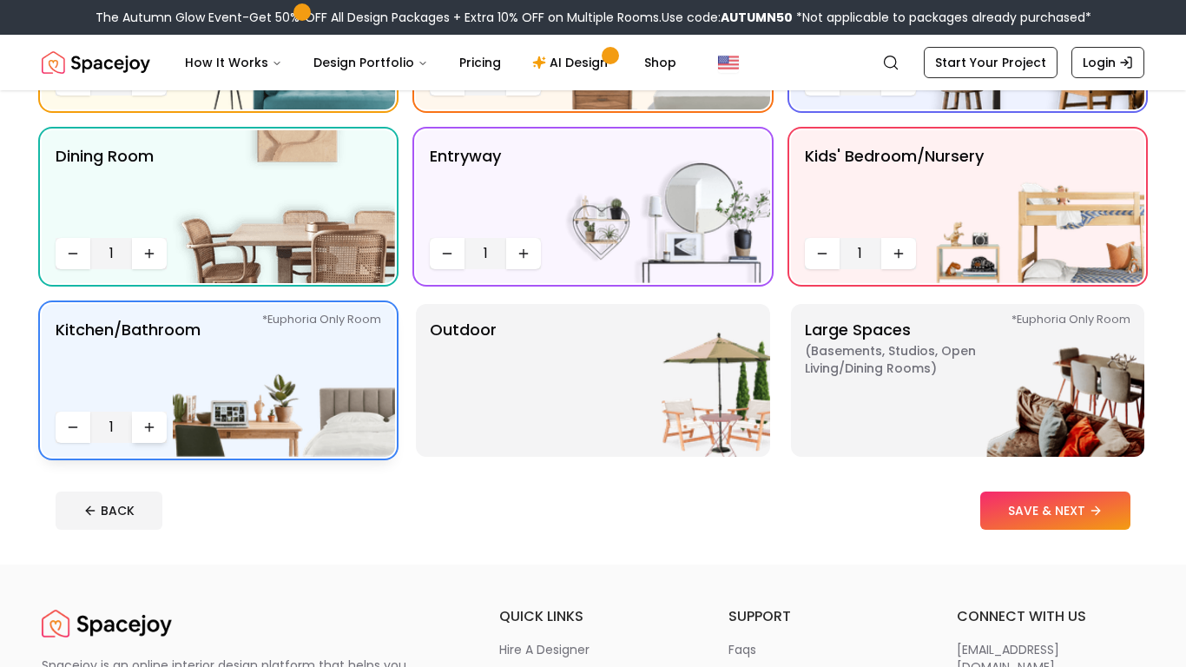
click at [159, 420] on button "Increase quantity" at bounding box center [149, 427] width 35 height 31
click at [727, 369] on img at bounding box center [659, 380] width 222 height 153
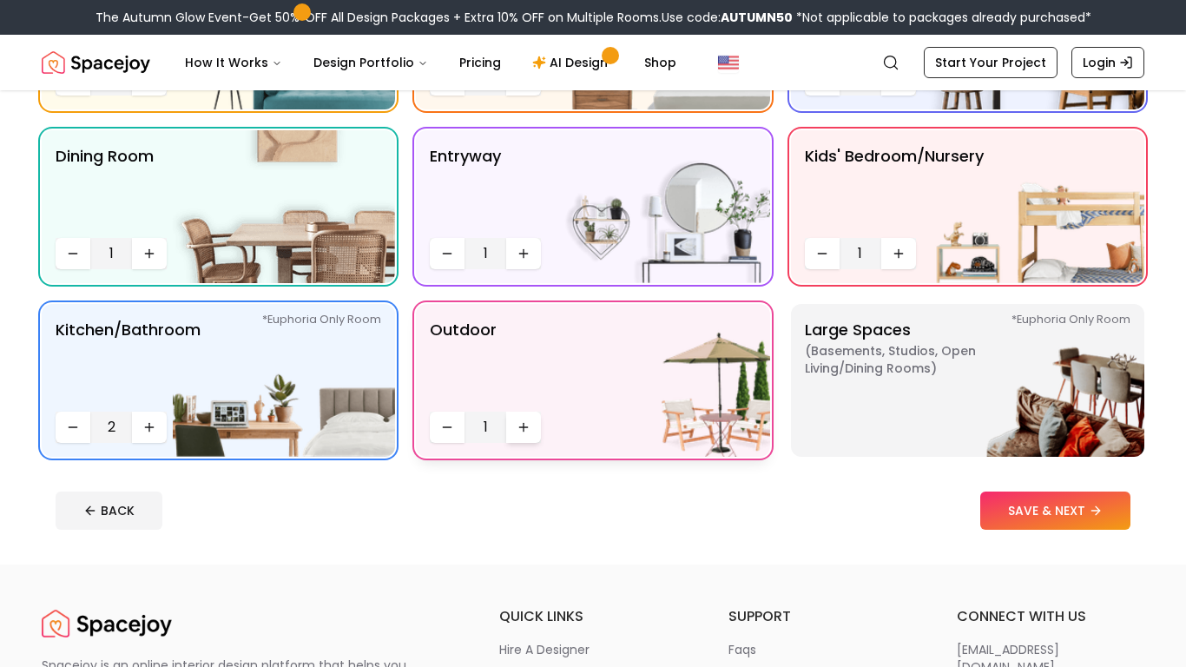
click at [538, 425] on button "Increase quantity" at bounding box center [523, 427] width 35 height 31
click at [1097, 369] on img at bounding box center [1033, 380] width 222 height 153
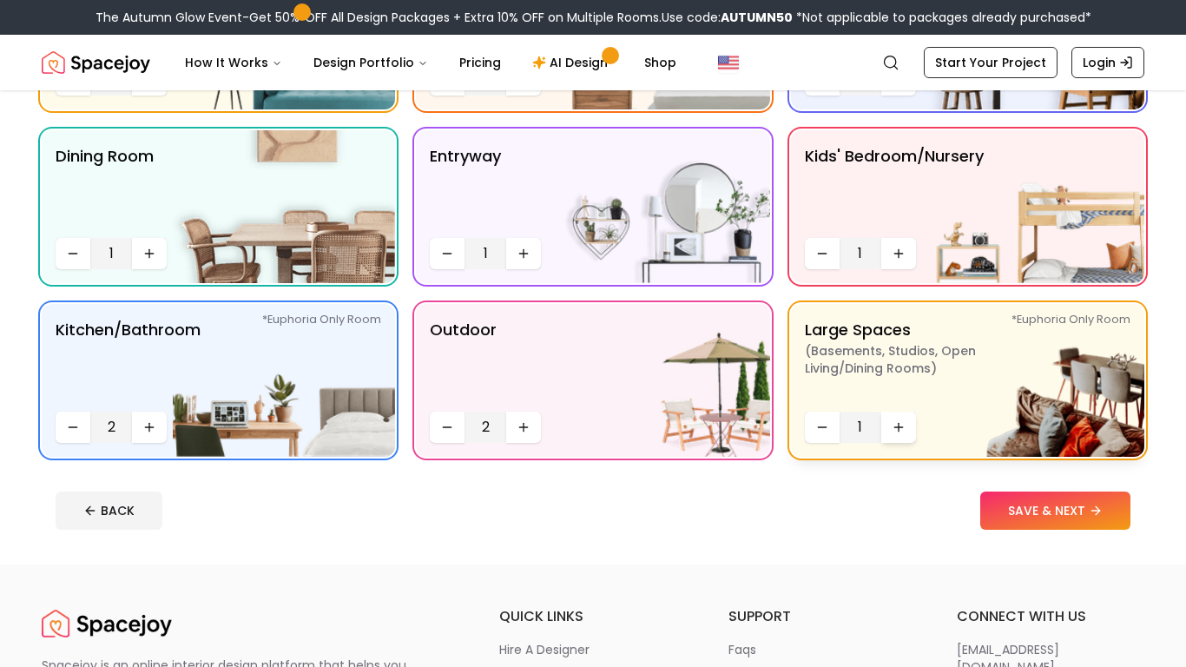
click at [909, 425] on button "Increase quantity" at bounding box center [898, 427] width 35 height 31
click at [903, 435] on button "Increase quantity" at bounding box center [898, 427] width 35 height 31
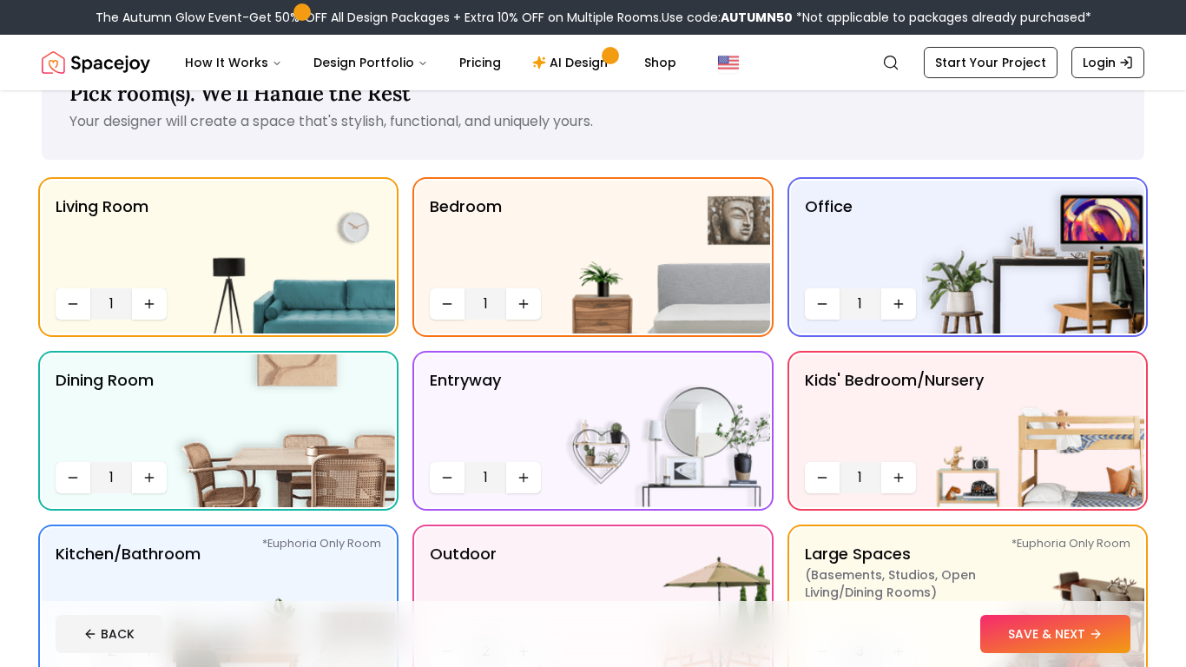
scroll to position [58, 0]
click at [524, 305] on icon "Increase quantity" at bounding box center [524, 304] width 0 height 8
click at [530, 469] on button "Increase quantity" at bounding box center [523, 478] width 35 height 31
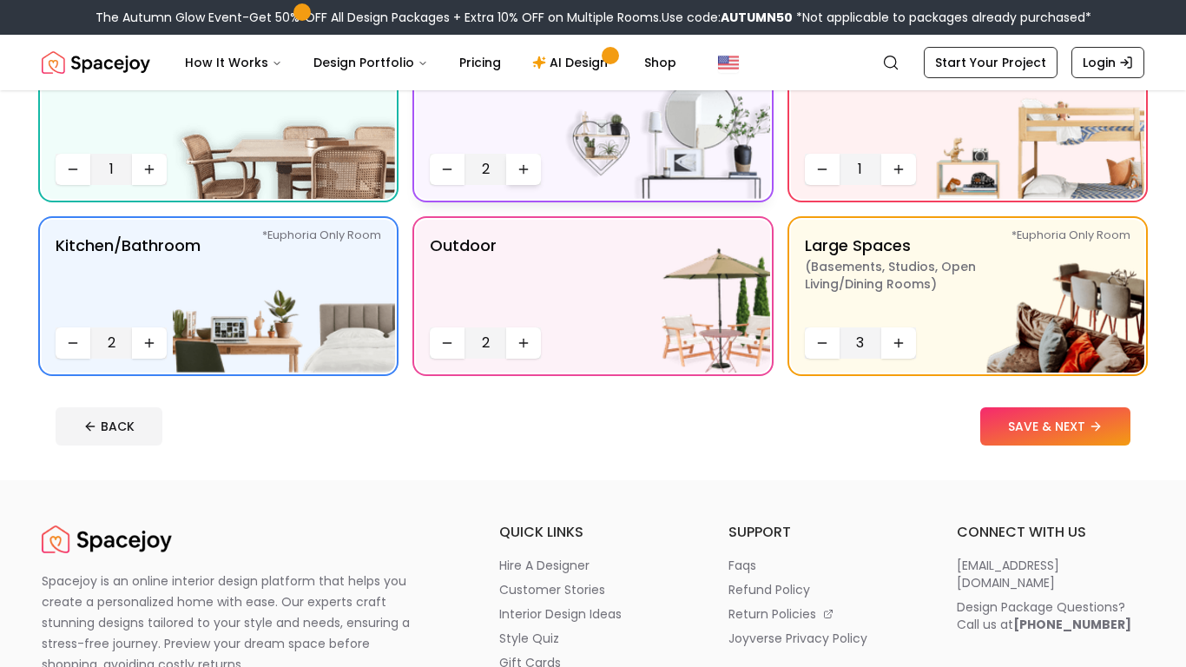
scroll to position [366, 0]
click at [1083, 438] on button "SAVE & NEXT" at bounding box center [1055, 427] width 150 height 38
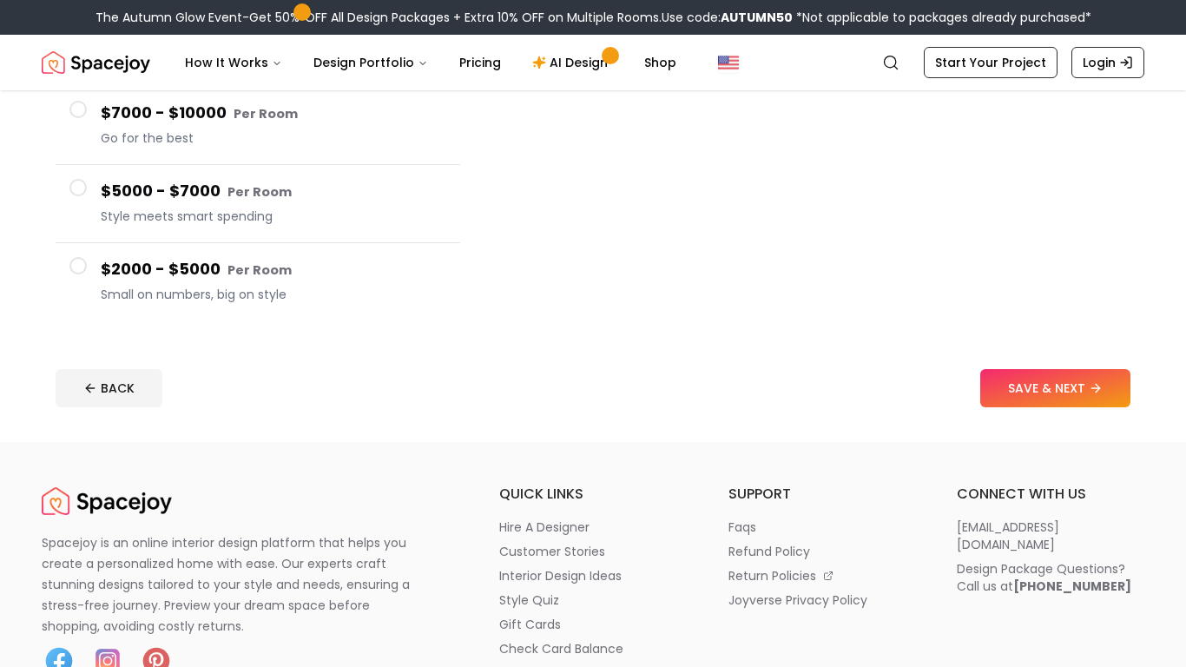
scroll to position [360, 0]
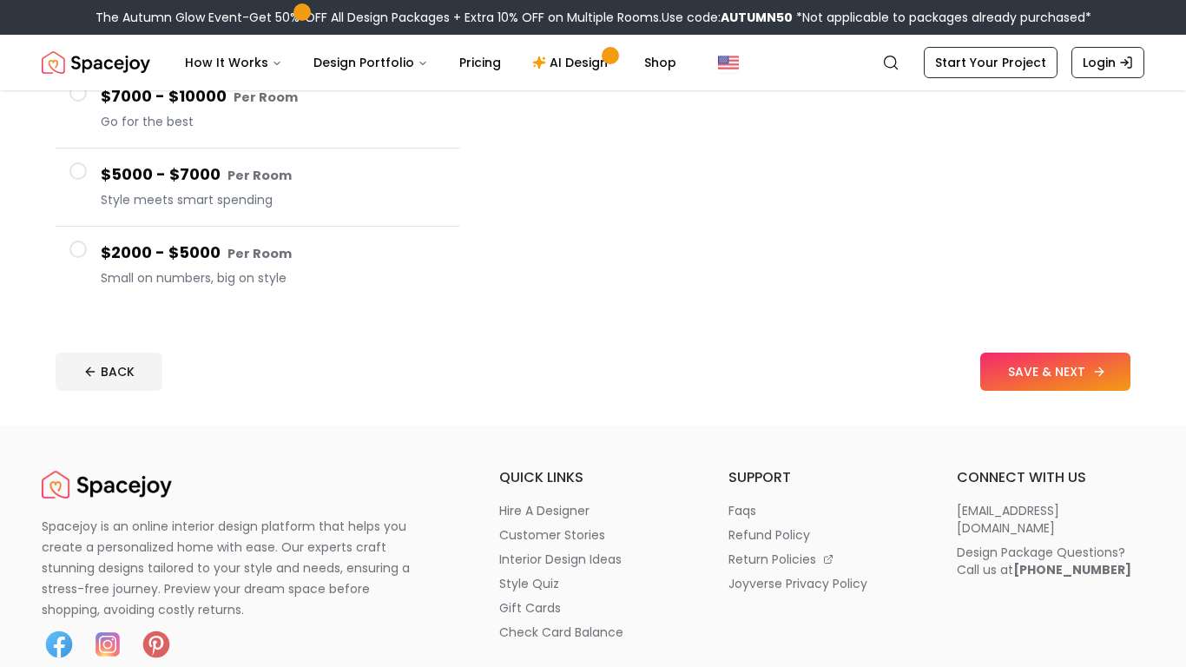
click at [1107, 378] on button "SAVE & NEXT" at bounding box center [1055, 371] width 150 height 38
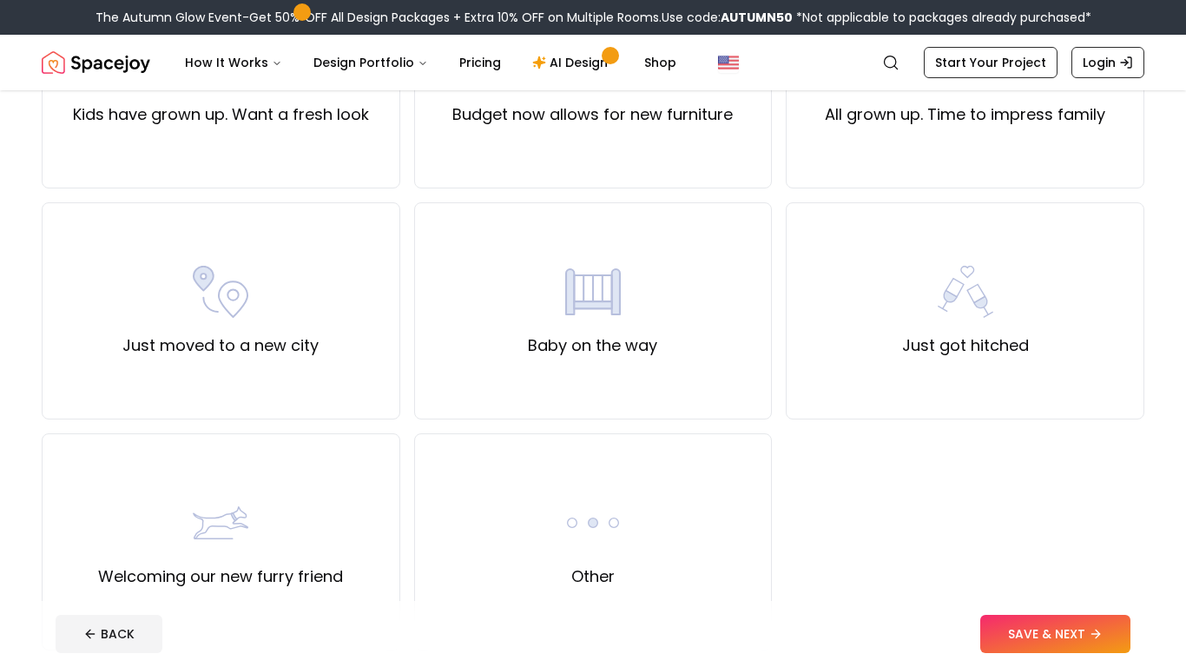
scroll to position [500, 0]
click at [1029, 304] on div "Just got hitched" at bounding box center [965, 309] width 359 height 217
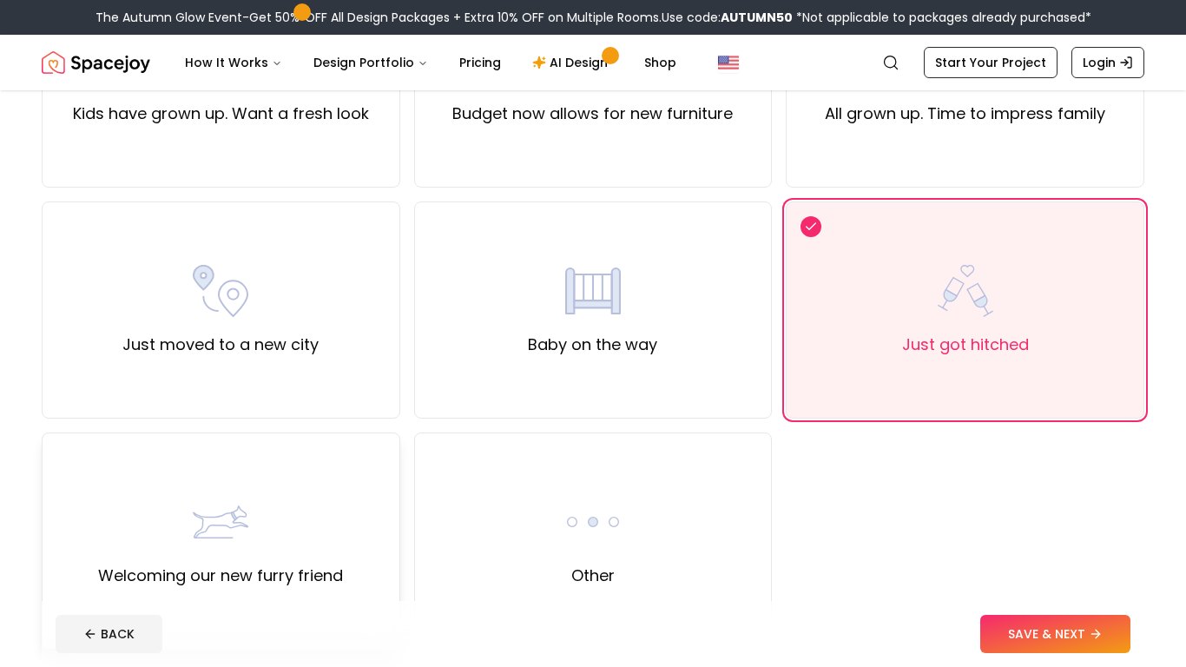
click at [319, 567] on label "Welcoming our new furry friend" at bounding box center [220, 575] width 245 height 24
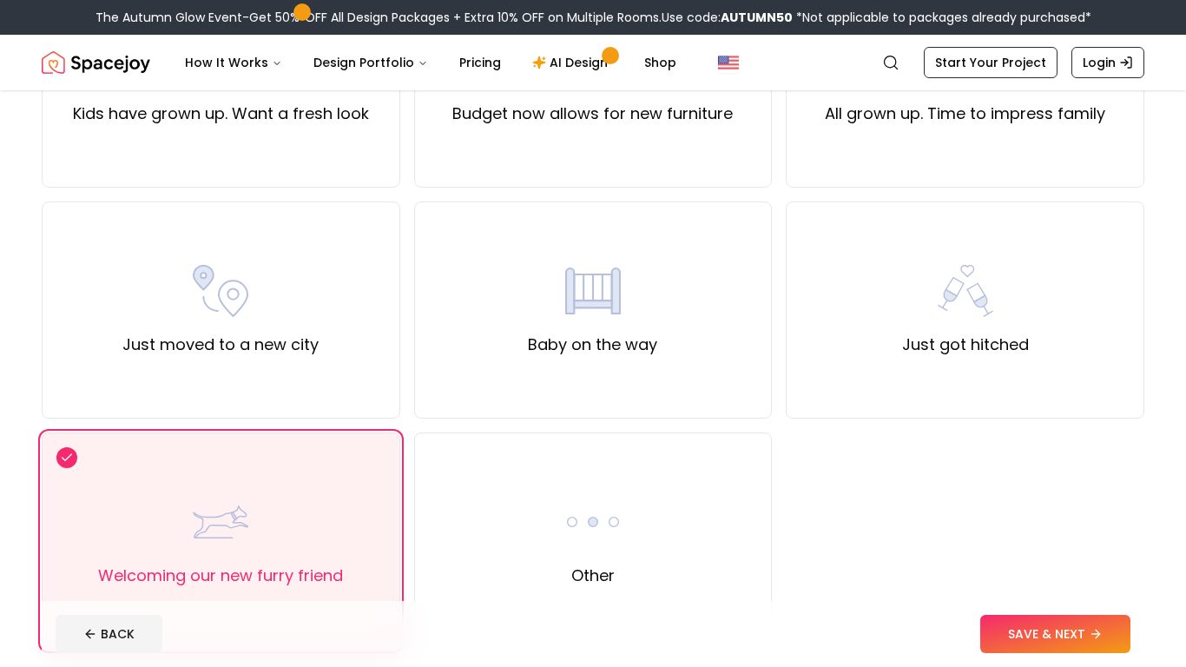
click at [965, 287] on img at bounding box center [966, 291] width 56 height 56
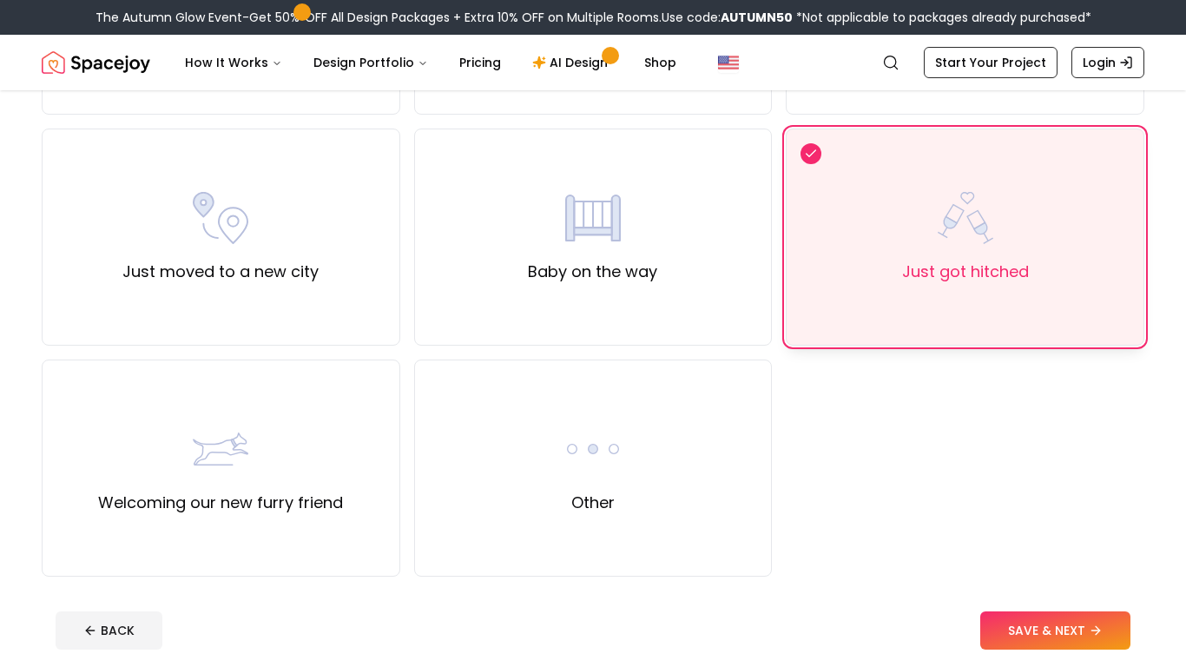
scroll to position [574, 0]
click at [718, 464] on div "Other" at bounding box center [593, 467] width 359 height 217
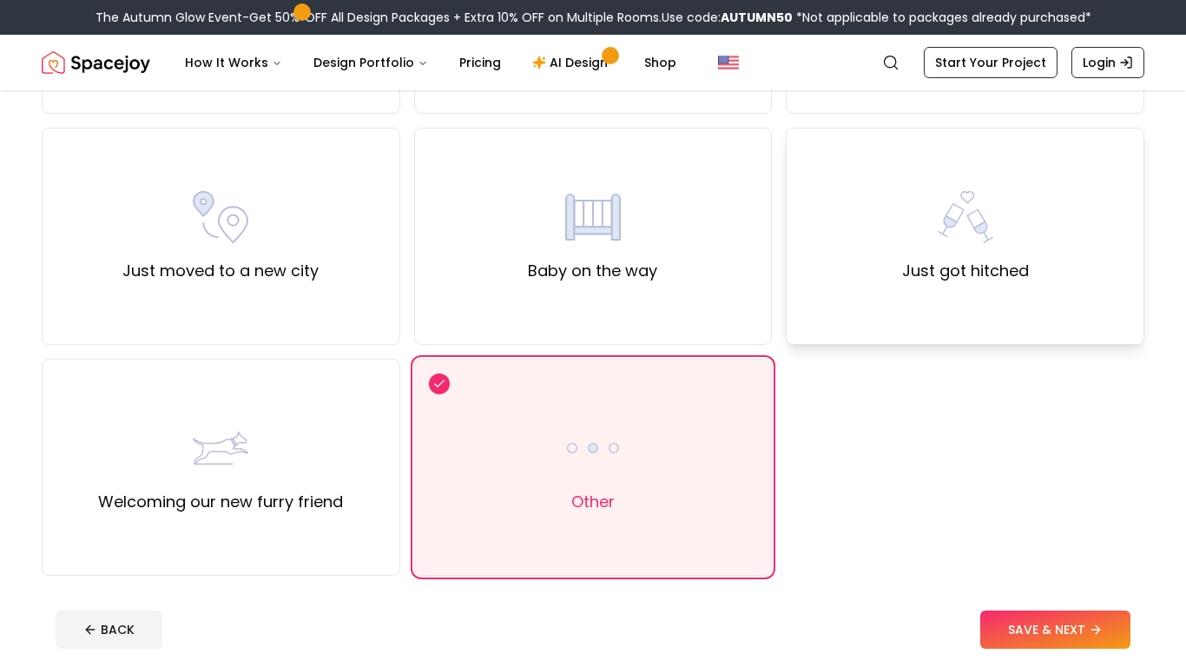
click at [1085, 276] on div "Just got hitched" at bounding box center [965, 236] width 359 height 217
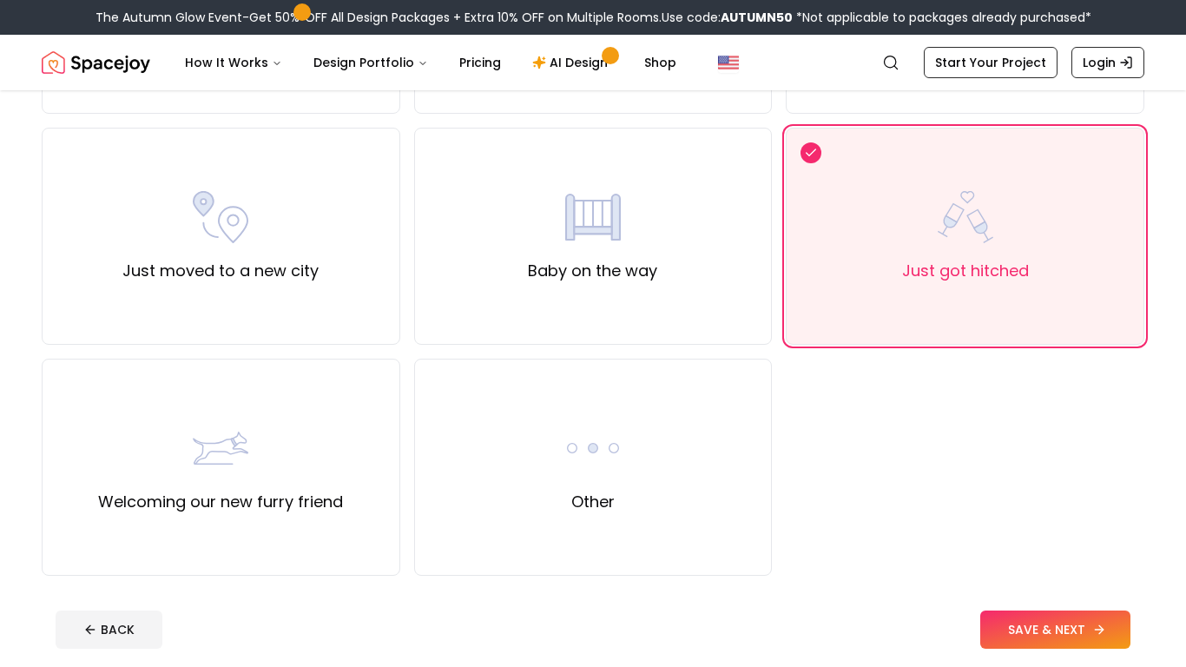
click at [1103, 634] on button "SAVE & NEXT" at bounding box center [1055, 629] width 150 height 38
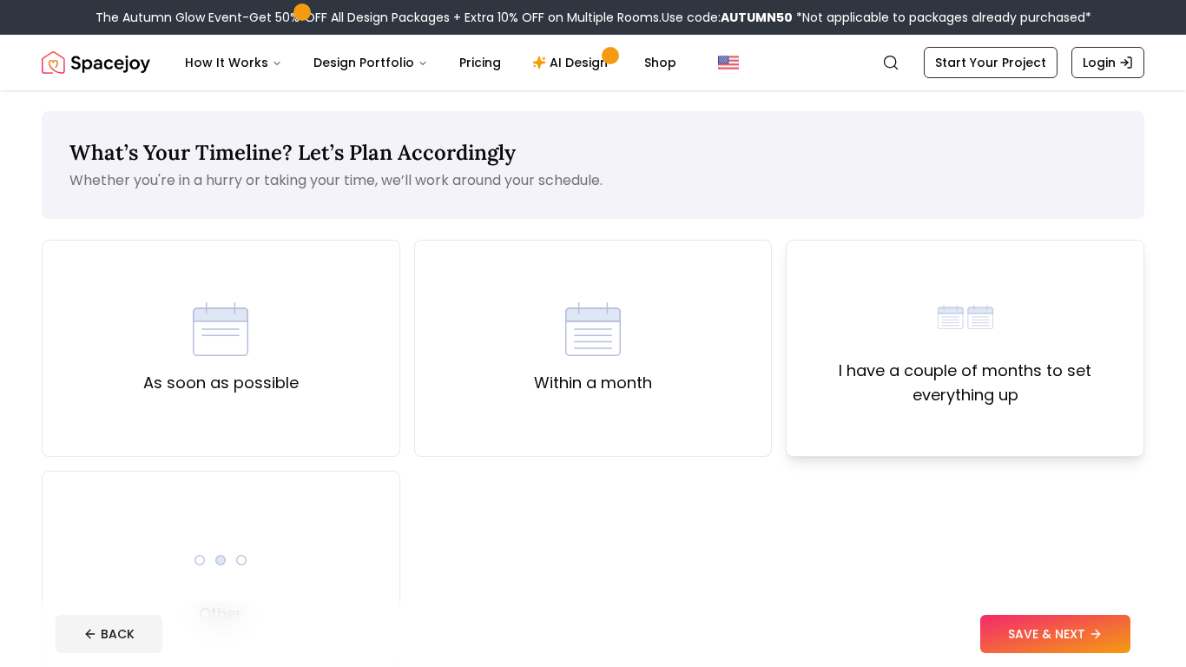
click at [1064, 393] on label "I have a couple of months to set everything up" at bounding box center [964, 383] width 329 height 49
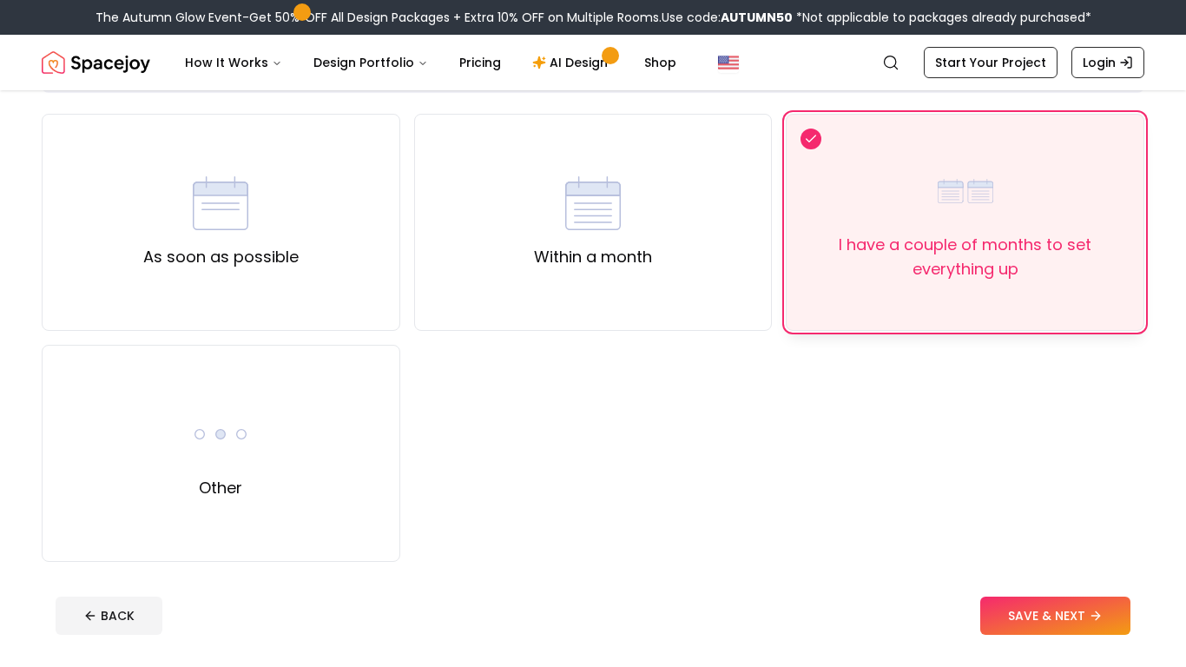
scroll to position [130, 0]
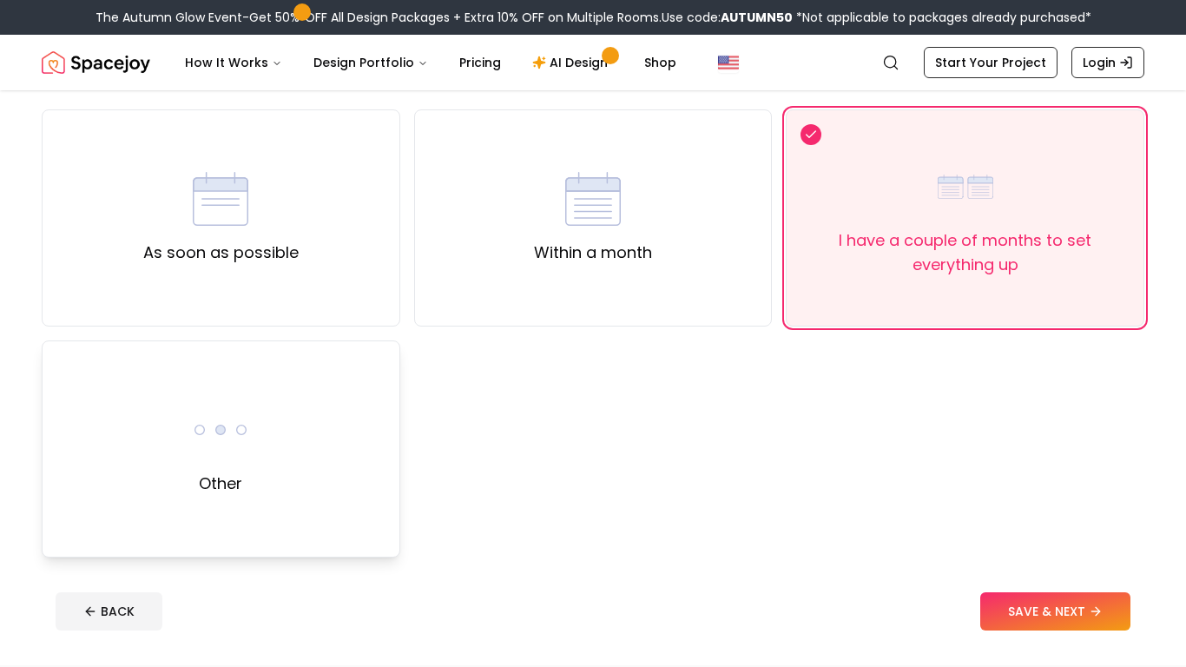
click at [360, 425] on div "Other" at bounding box center [221, 448] width 359 height 217
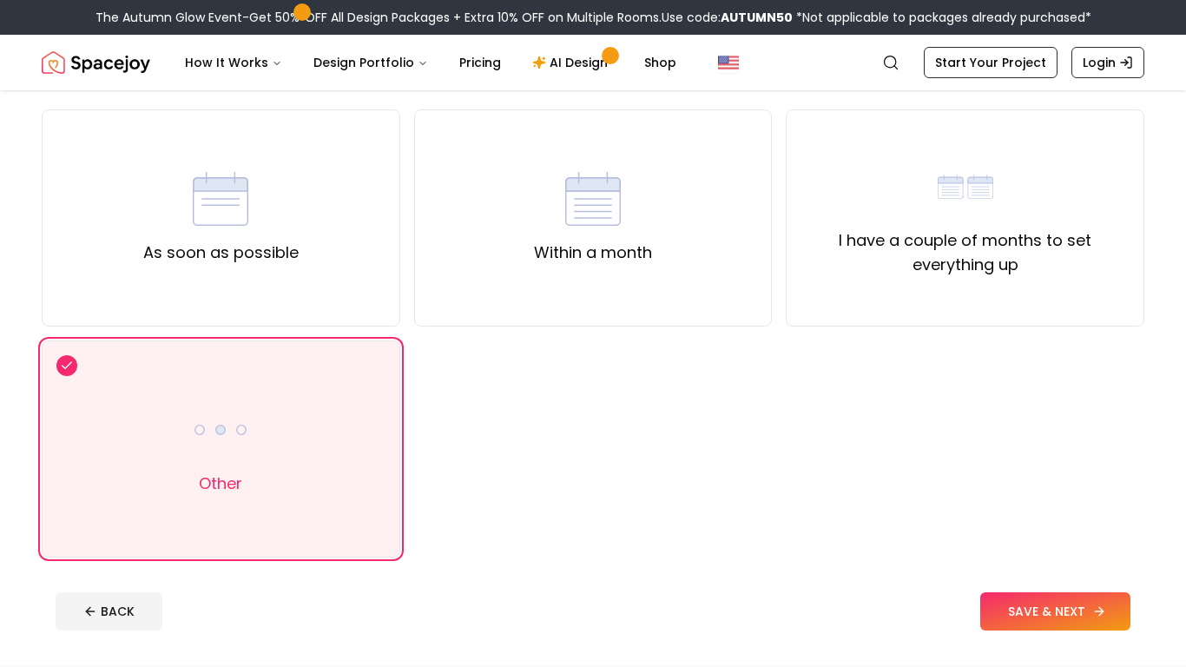
click at [1024, 616] on button "SAVE & NEXT" at bounding box center [1055, 611] width 150 height 38
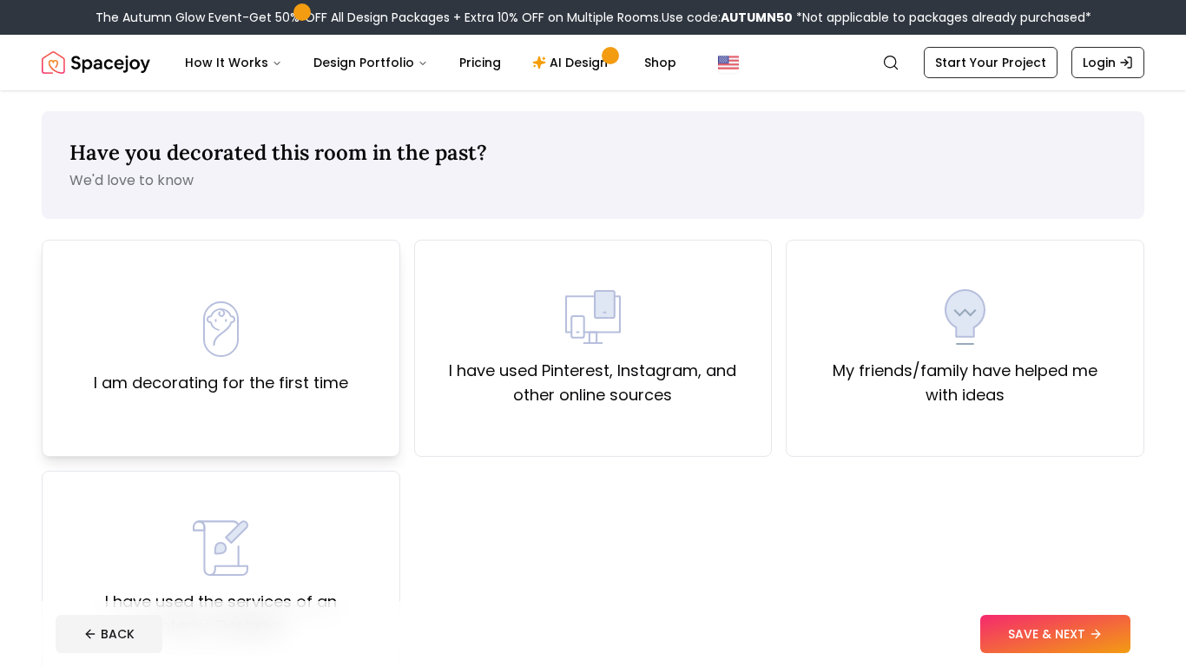
click at [192, 346] on div "I am decorating for the first time" at bounding box center [221, 348] width 254 height 94
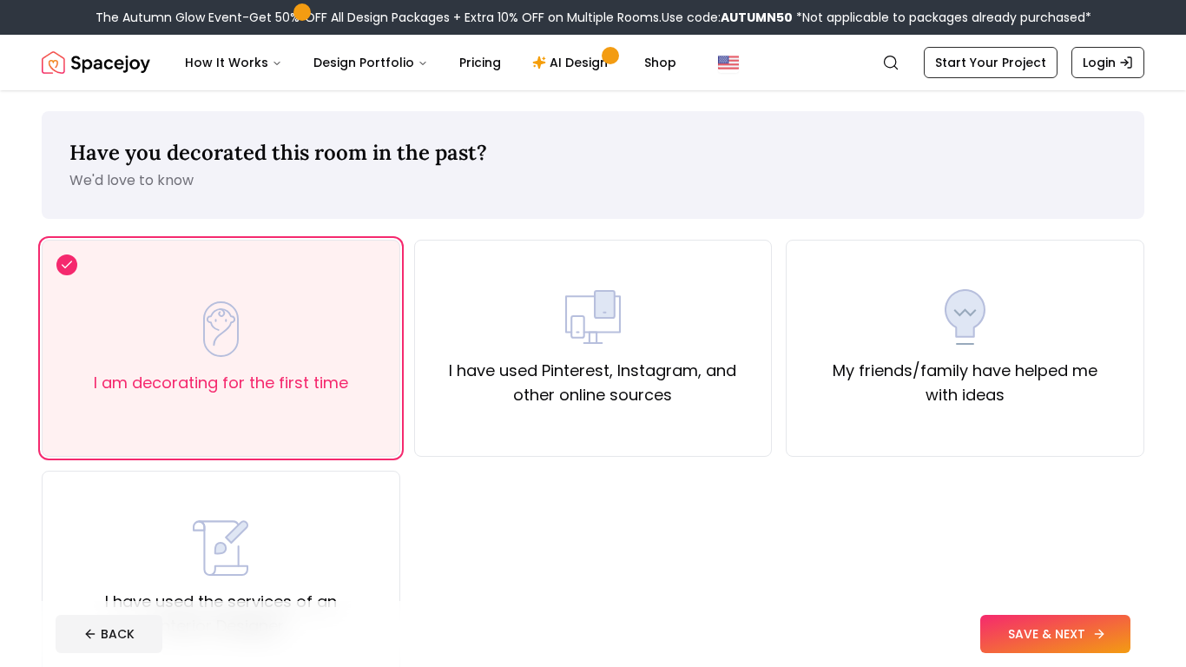
click at [1050, 637] on button "SAVE & NEXT" at bounding box center [1055, 634] width 150 height 38
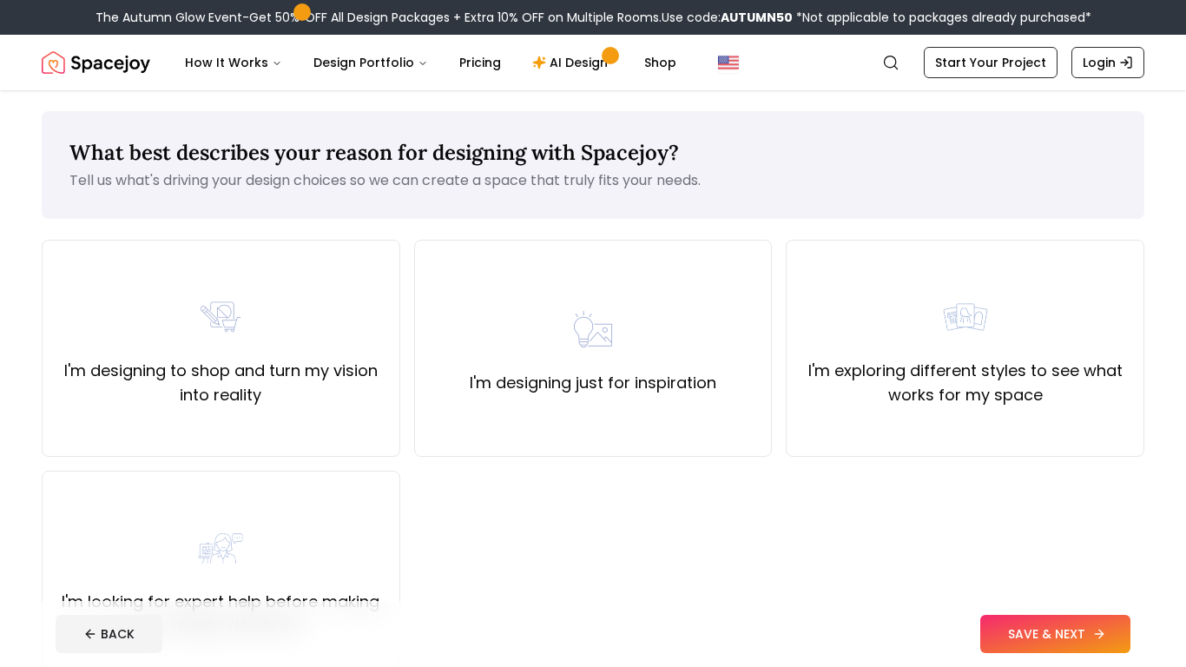
click at [1086, 634] on button "SAVE & NEXT" at bounding box center [1055, 634] width 150 height 38
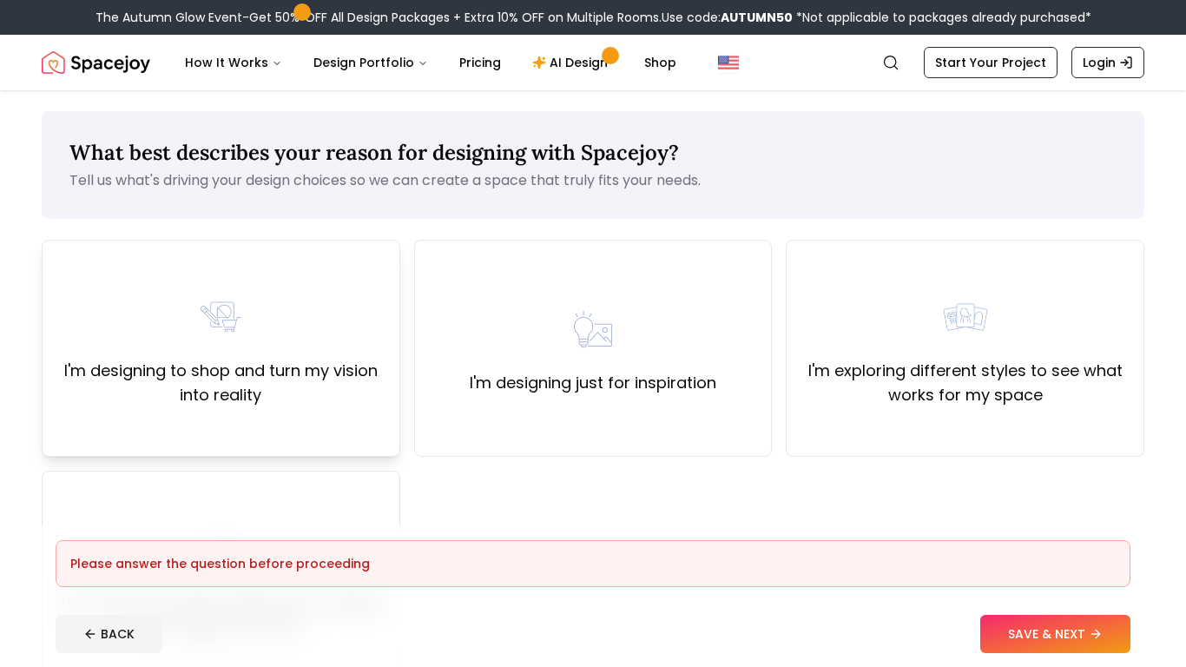
click at [126, 357] on div "I'm designing to shop and turn my vision into reality" at bounding box center [220, 348] width 329 height 118
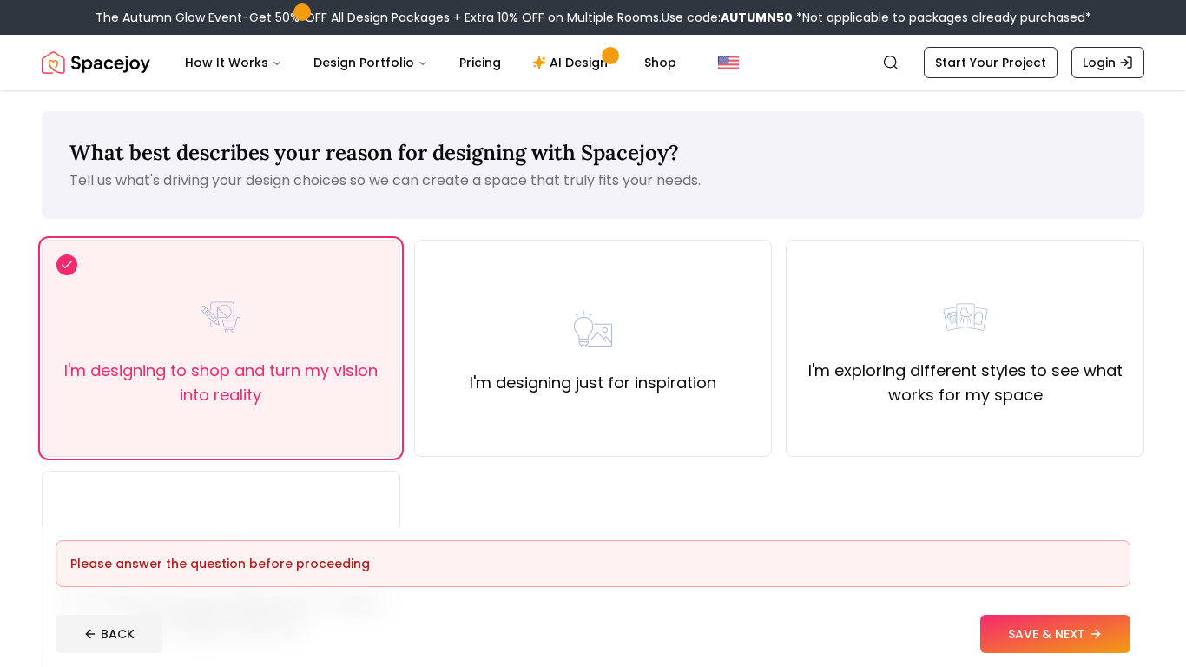
click at [1025, 502] on div "I'm designing to shop and turn my vision into reality I'm designing just for in…" at bounding box center [593, 464] width 1103 height 448
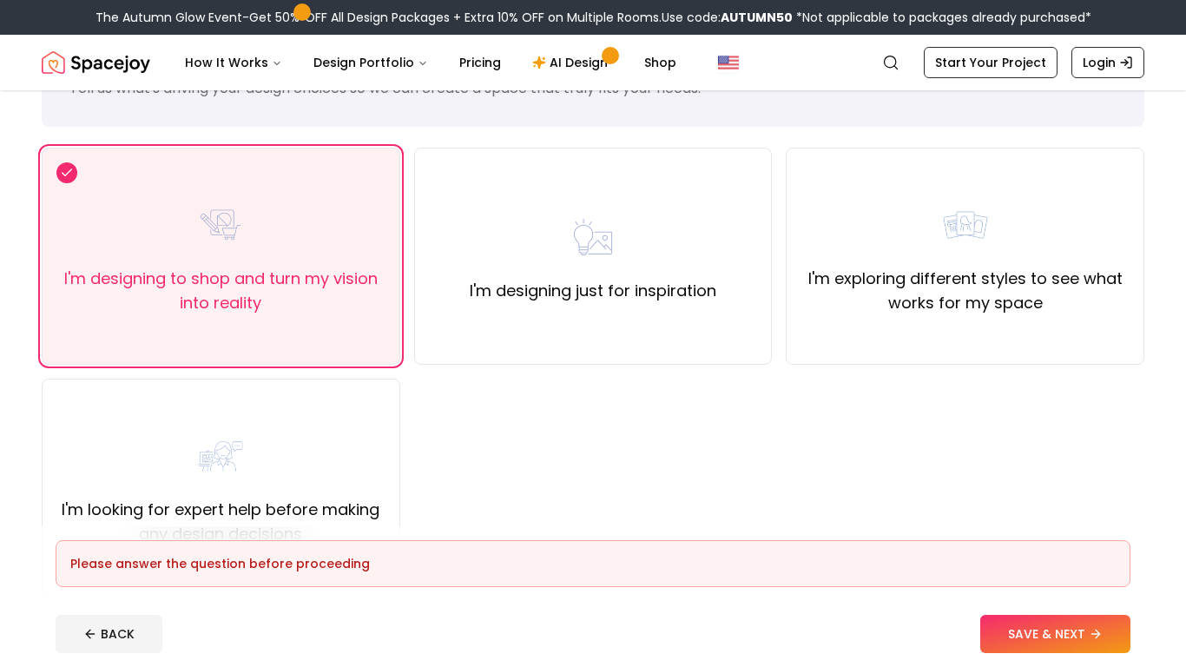
scroll to position [93, 0]
click at [1114, 330] on div "I'm exploring different styles to see what works for my space" at bounding box center [965, 255] width 359 height 217
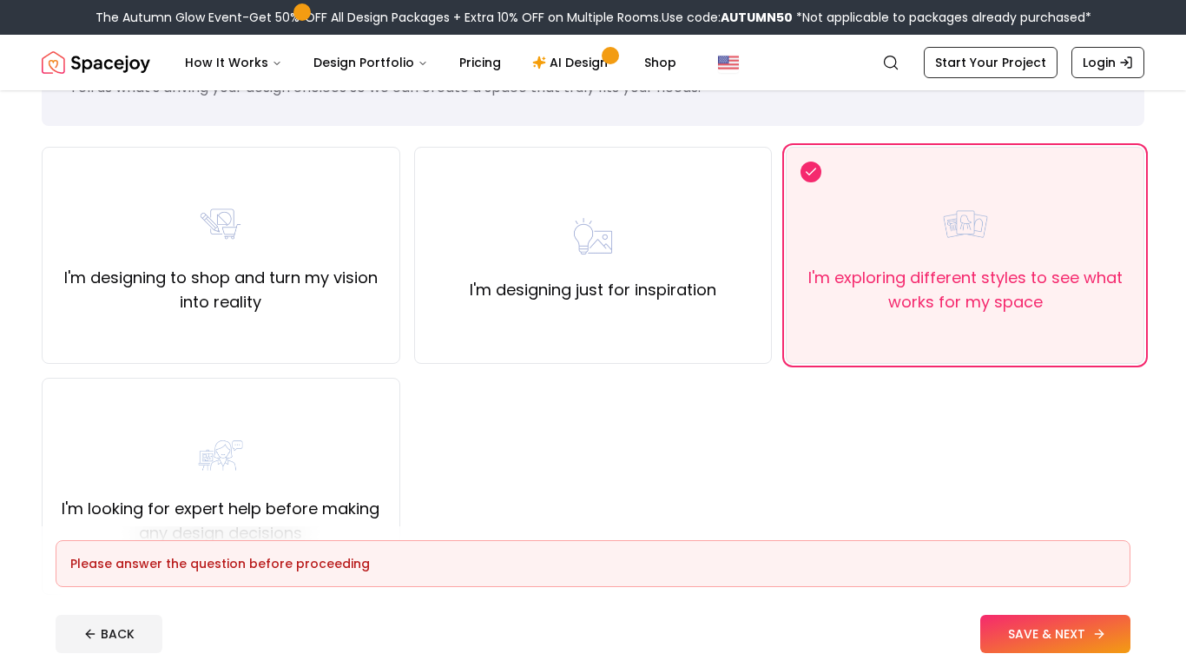
click at [1079, 649] on button "SAVE & NEXT" at bounding box center [1055, 634] width 150 height 38
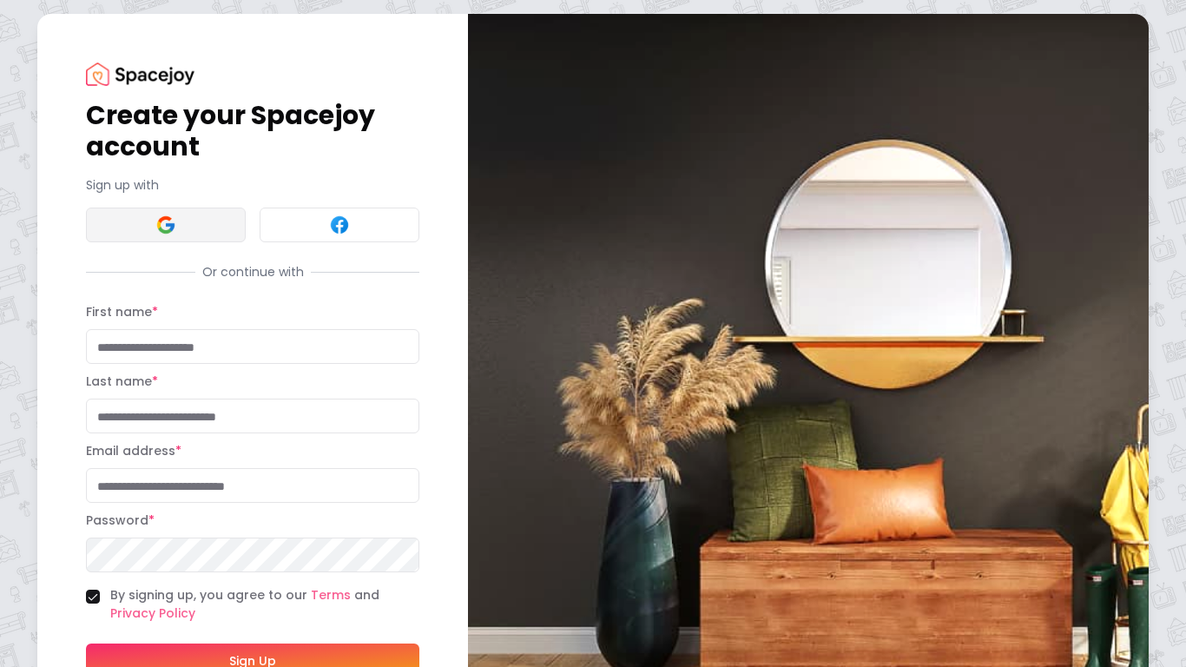
click at [111, 229] on button at bounding box center [166, 224] width 160 height 35
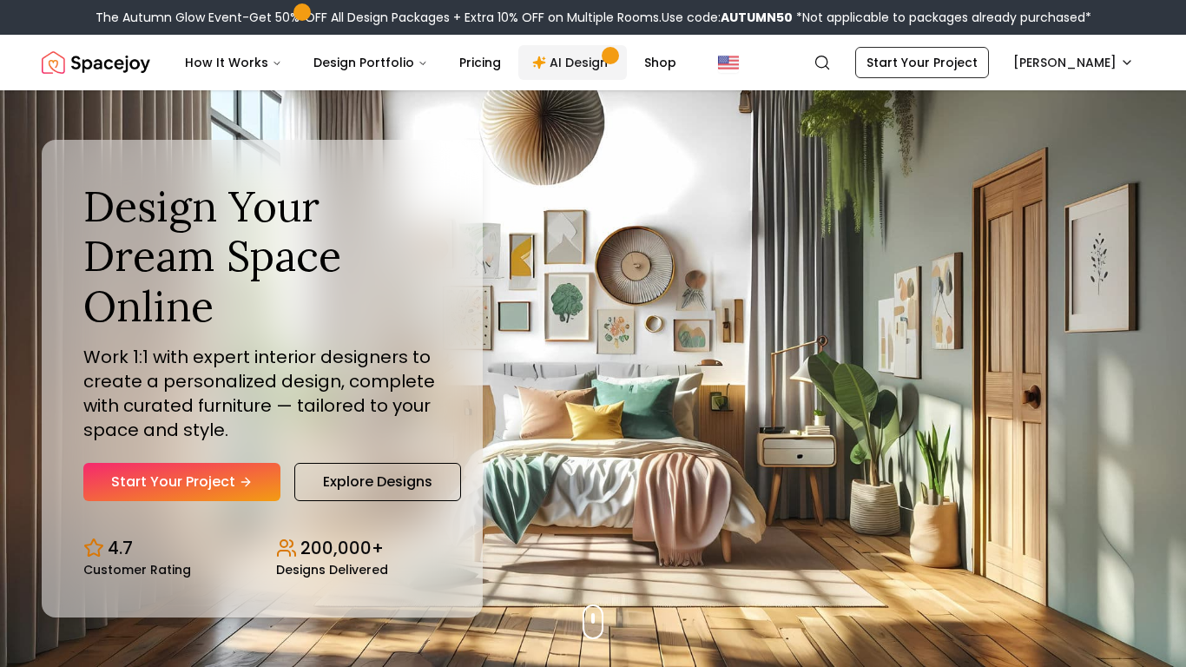
click at [573, 59] on link "AI Design" at bounding box center [572, 62] width 109 height 35
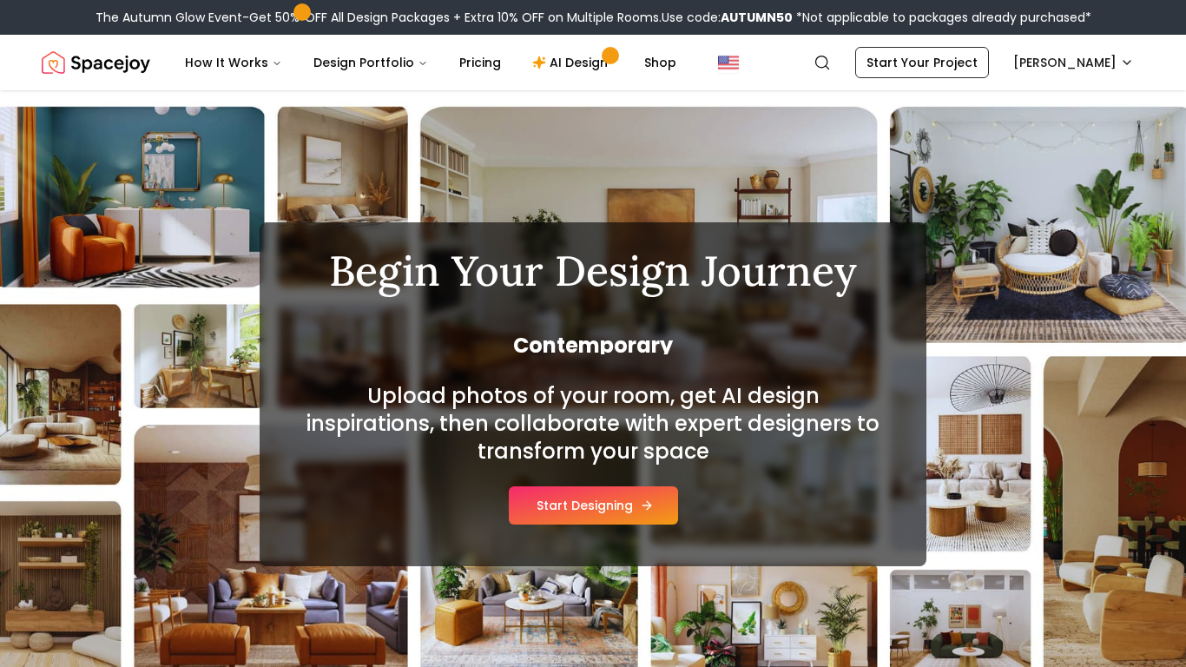
click at [565, 491] on button "Start Designing" at bounding box center [593, 505] width 169 height 38
